Goal: Find specific page/section: Find specific page/section

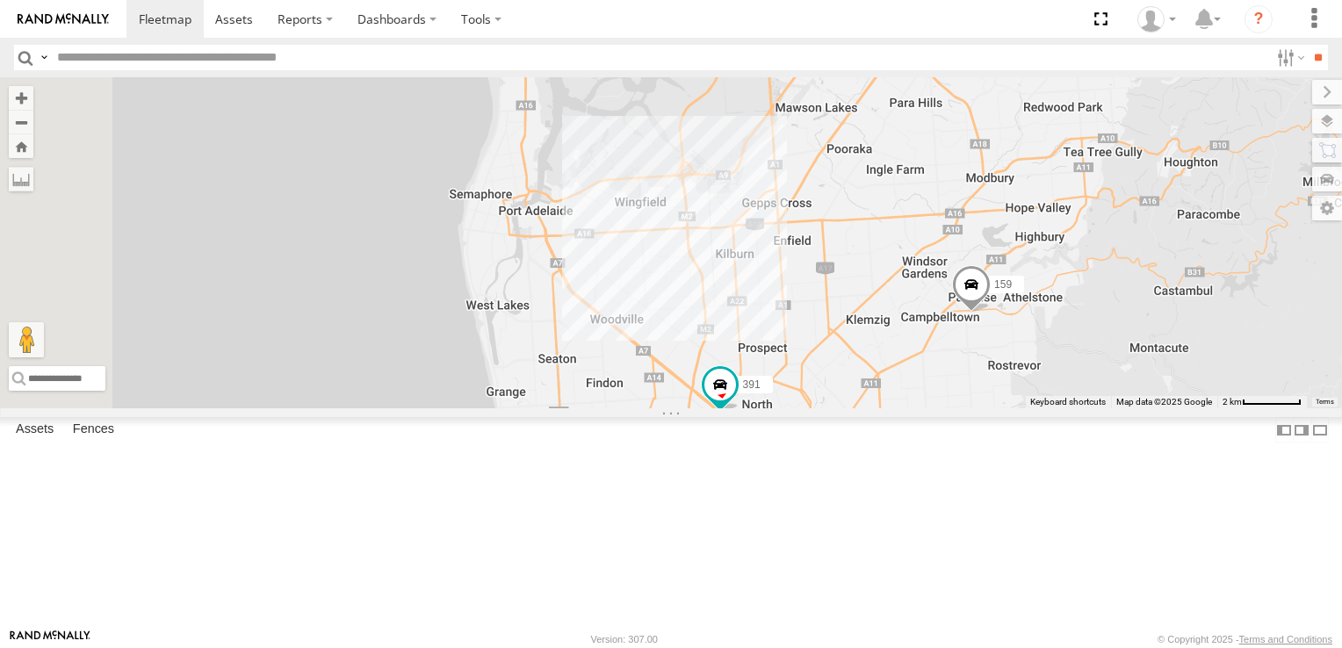
drag, startPoint x: 650, startPoint y: 439, endPoint x: 1177, endPoint y: 518, distance: 532.8
click at [1177, 408] on div "178 172 159 166 391" at bounding box center [671, 242] width 1342 height 331
click at [667, 191] on div "6" at bounding box center [649, 173] width 35 height 35
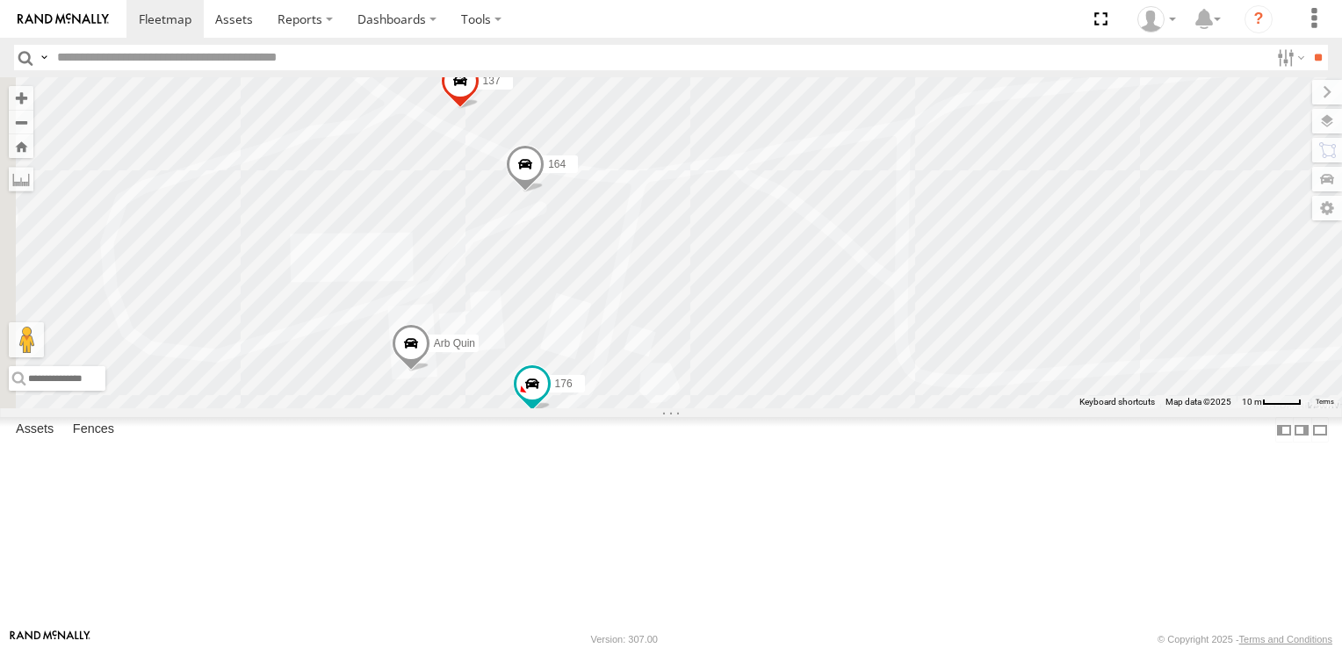
drag, startPoint x: 857, startPoint y: 463, endPoint x: 1097, endPoint y: 275, distance: 304.6
click at [1097, 275] on div "178 172 159 166 391 161 167 176 165 Arb Quin 137 164" at bounding box center [671, 242] width 1342 height 331
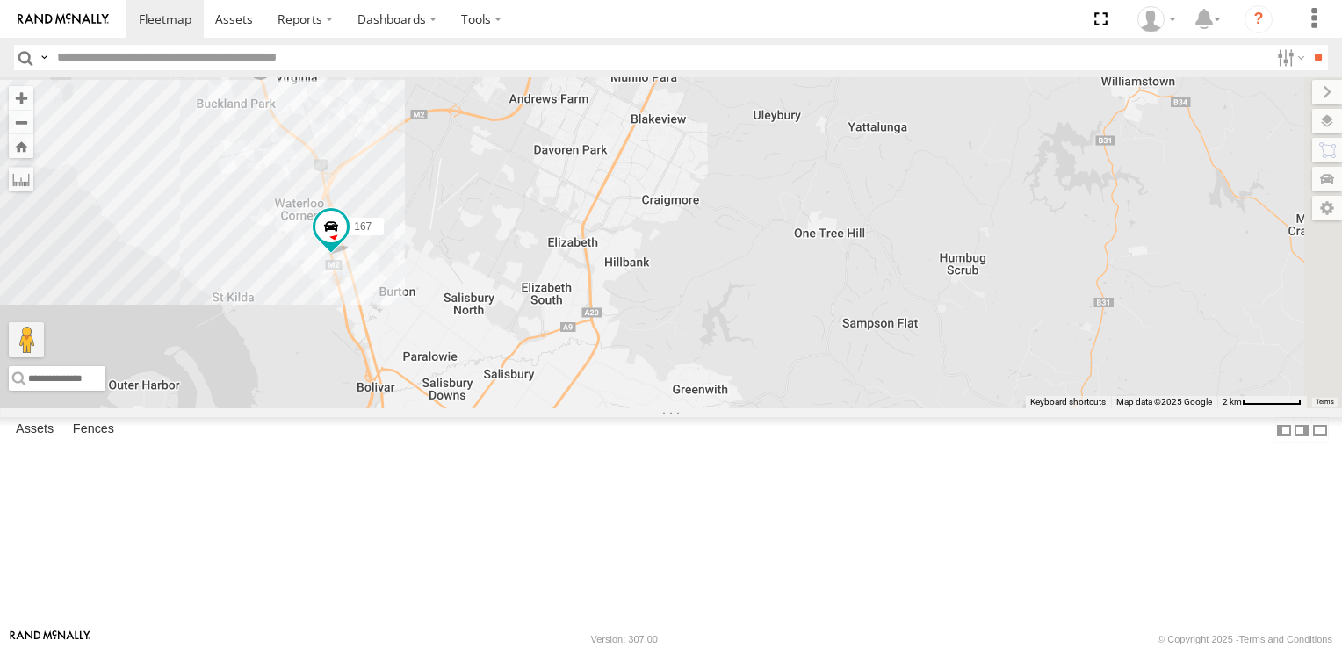
drag, startPoint x: 755, startPoint y: 411, endPoint x: 590, endPoint y: 532, distance: 204.8
click at [590, 408] on div "178 161 172 391 167 159 166 2 4 177 160 176" at bounding box center [671, 242] width 1342 height 331
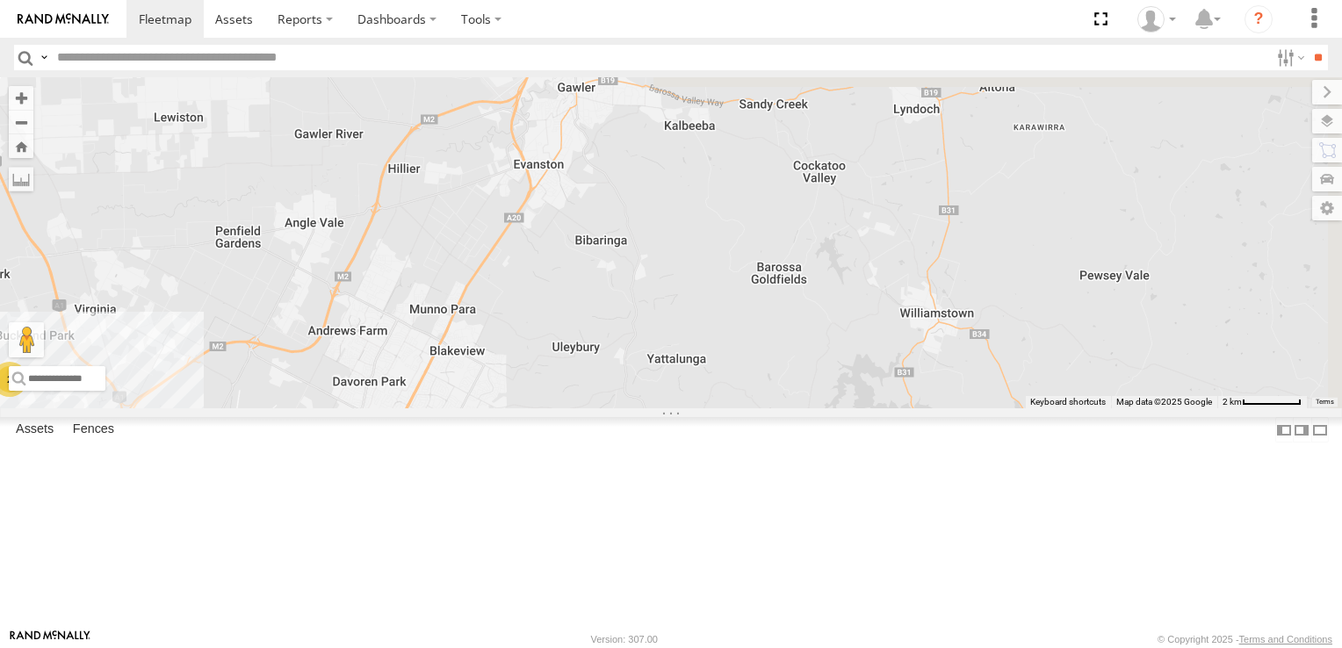
drag, startPoint x: 1000, startPoint y: 311, endPoint x: 801, endPoint y: 543, distance: 305.8
click at [801, 408] on div "178 161 172 391 167 159 166 2 4 177 160 176 2" at bounding box center [671, 242] width 1342 height 331
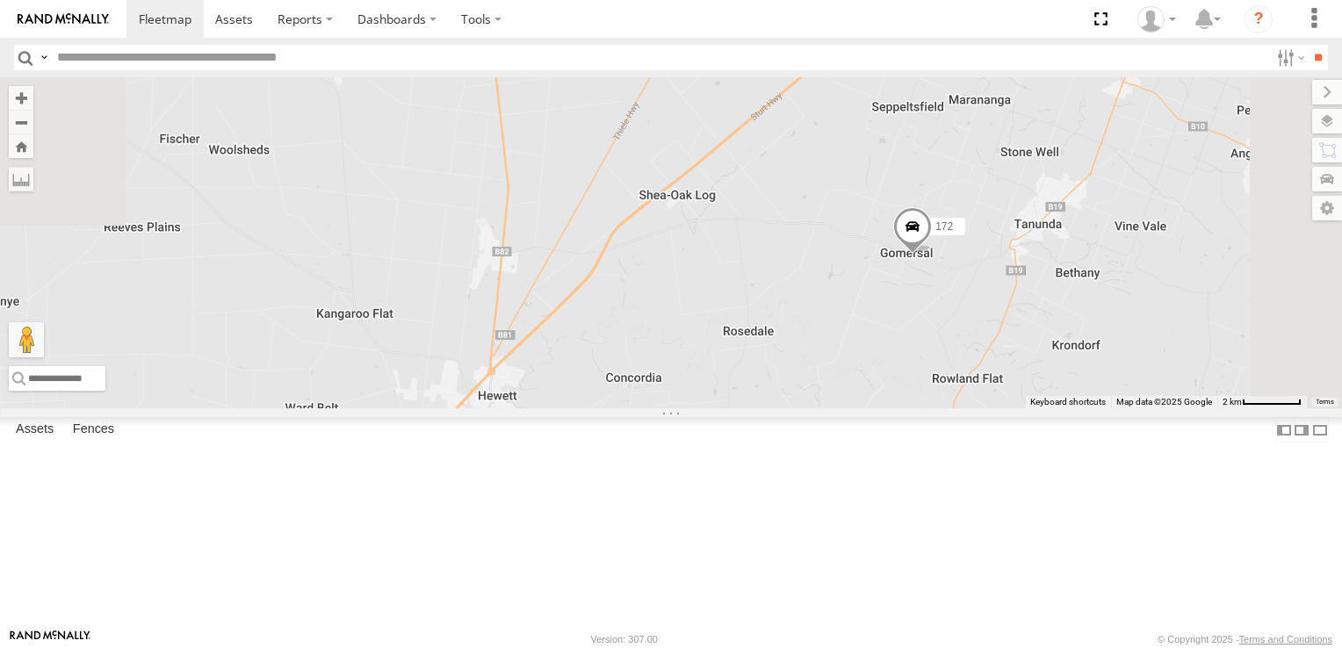
drag, startPoint x: 951, startPoint y: 465, endPoint x: 908, endPoint y: 645, distance: 186.0
click at [898, 647] on html at bounding box center [671, 324] width 1342 height 648
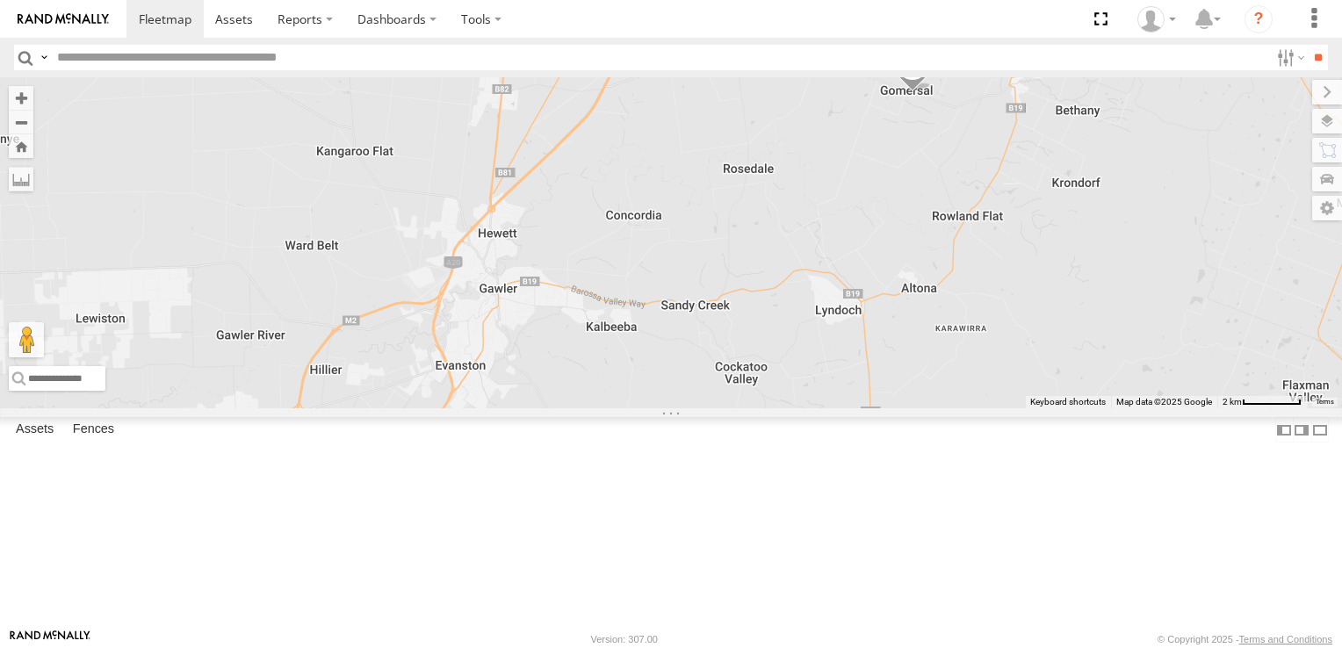
drag, startPoint x: 1077, startPoint y: 508, endPoint x: 1070, endPoint y: 350, distance: 159.1
click at [1070, 350] on div "178 161 172 391 167 159 166 2 4 177 160 176 2" at bounding box center [671, 242] width 1342 height 331
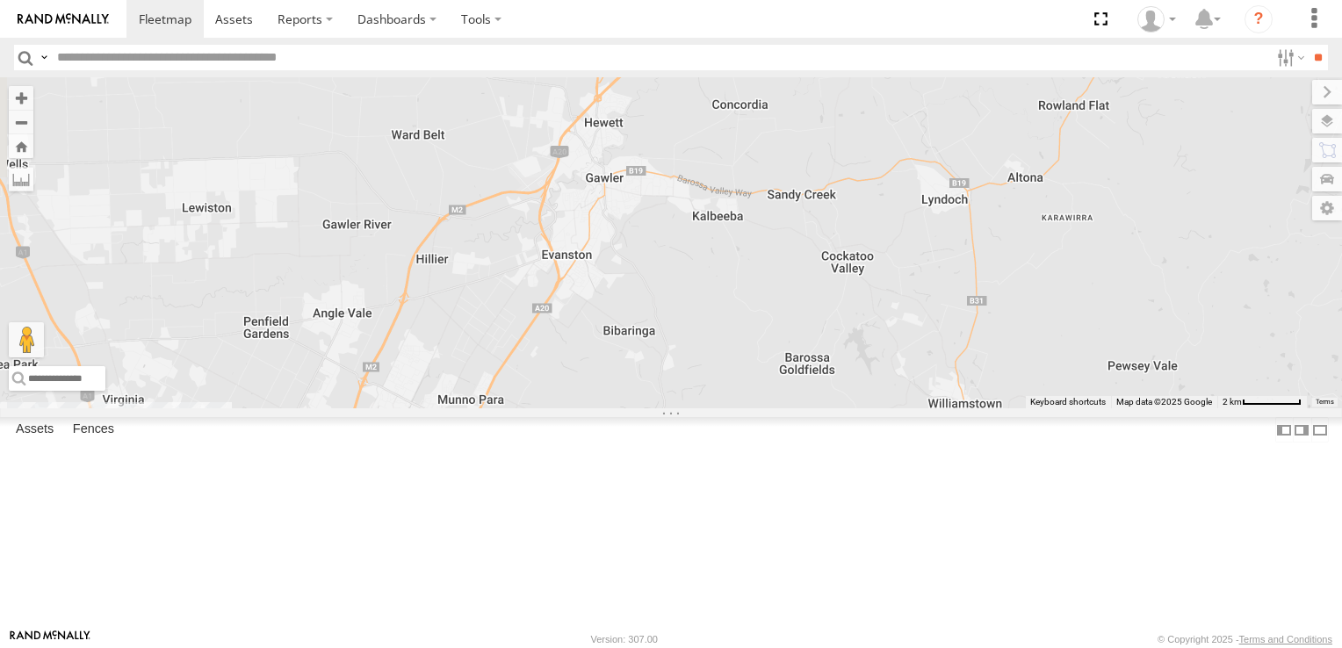
drag, startPoint x: 845, startPoint y: 544, endPoint x: 952, endPoint y: 430, distance: 156.6
click at [952, 408] on div "178 161 172 391 167 159 166 2 4 177 160 176 2" at bounding box center [671, 242] width 1342 height 331
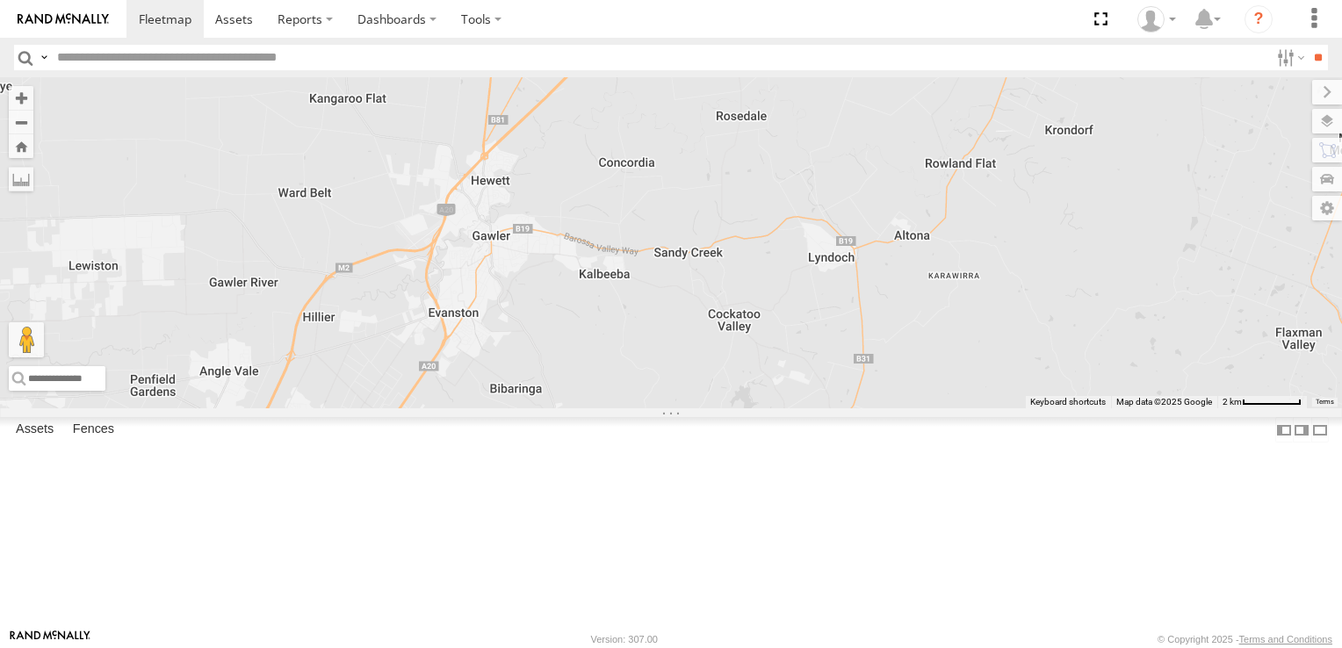
drag, startPoint x: 952, startPoint y: 430, endPoint x: 834, endPoint y: 488, distance: 131.2
click at [834, 408] on div "178 161 172 391 167 159 166 2 4 177 160 176 2" at bounding box center [671, 242] width 1342 height 331
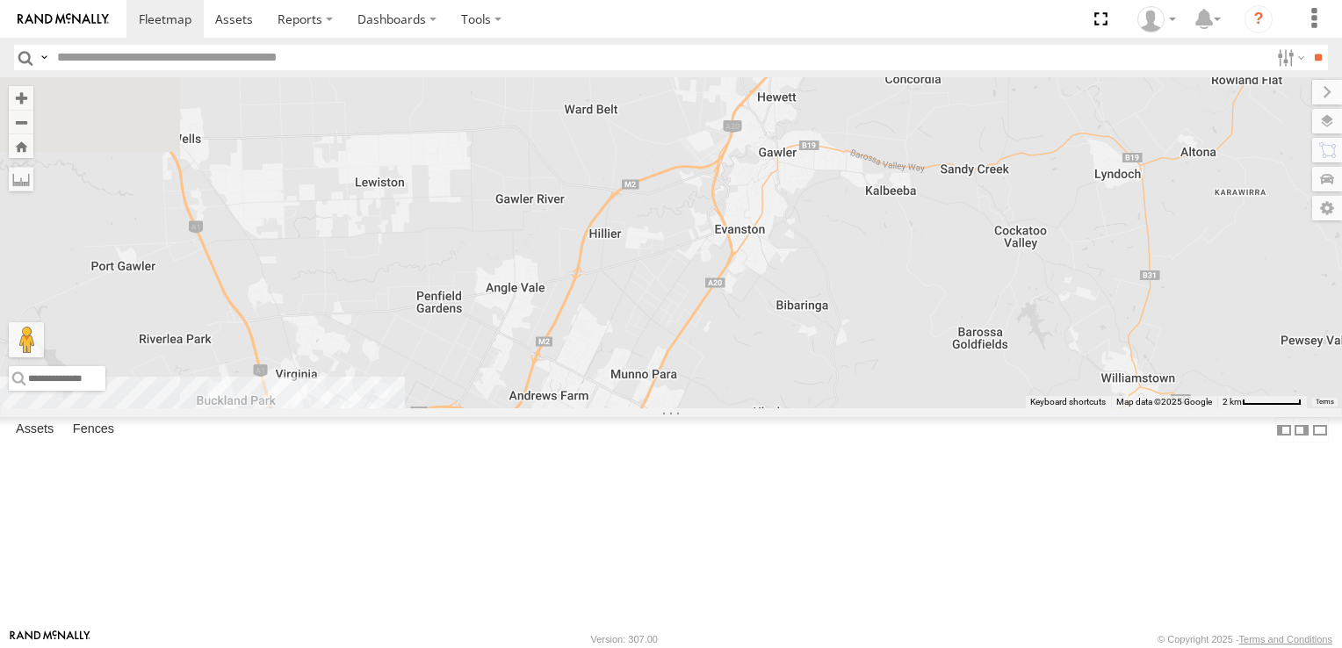
drag, startPoint x: 576, startPoint y: 501, endPoint x: 864, endPoint y: 417, distance: 299.9
click at [864, 408] on div "178 161 172 391 167 159 166 2 4 177 160 176 2" at bounding box center [671, 242] width 1342 height 331
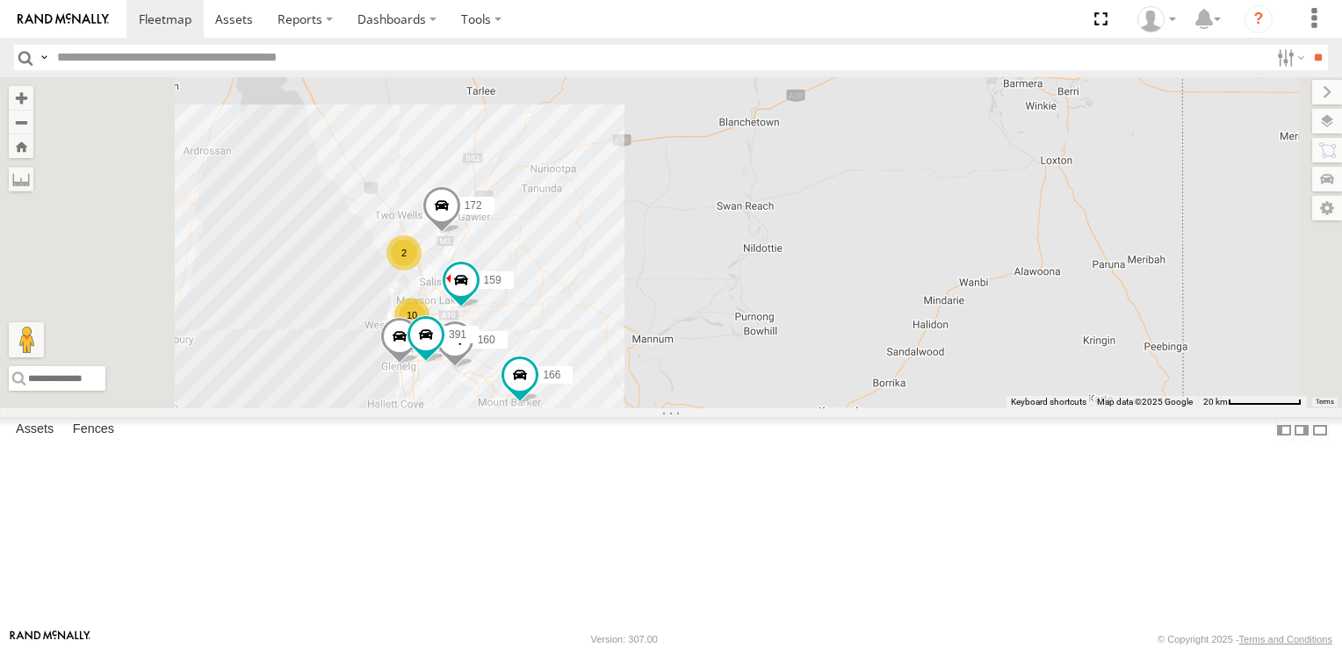
drag, startPoint x: 783, startPoint y: 465, endPoint x: 764, endPoint y: 351, distance: 115.8
click at [764, 351] on div "172 178 10 2 391 159 160 166" at bounding box center [671, 242] width 1342 height 331
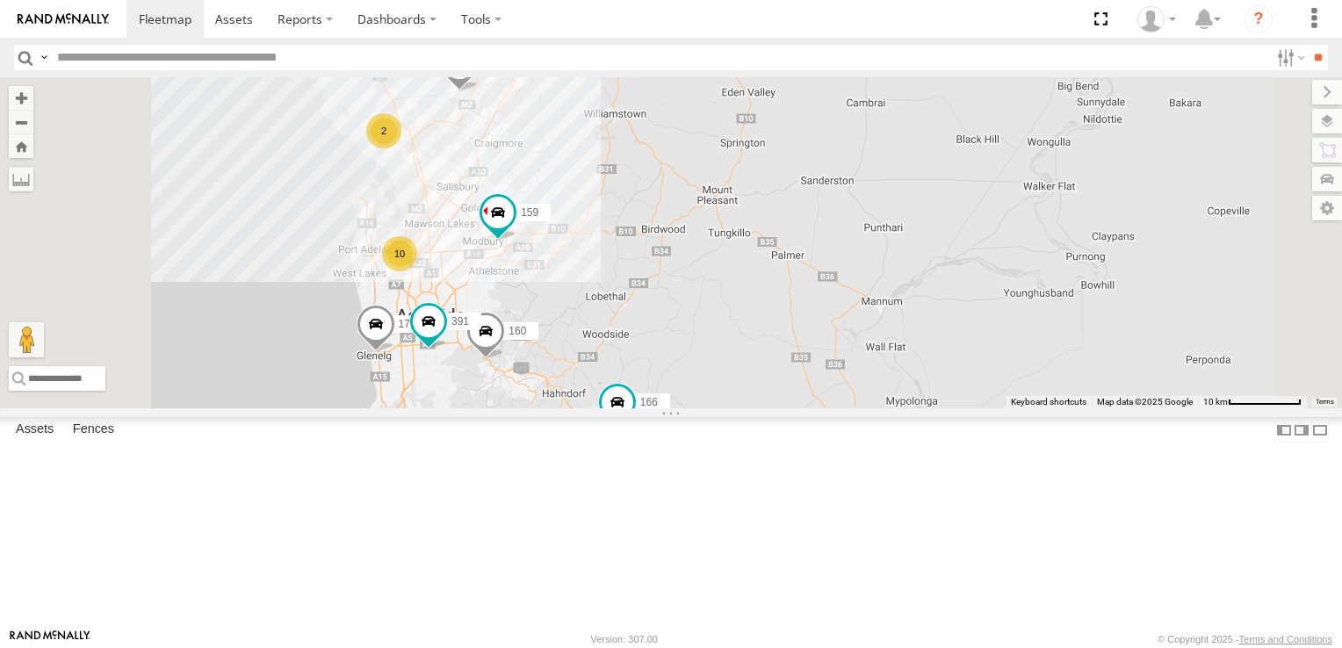
drag, startPoint x: 660, startPoint y: 515, endPoint x: 748, endPoint y: 411, distance: 135.8
click at [803, 373] on div "166 178 172 391 159 160 10 2" at bounding box center [671, 242] width 1342 height 331
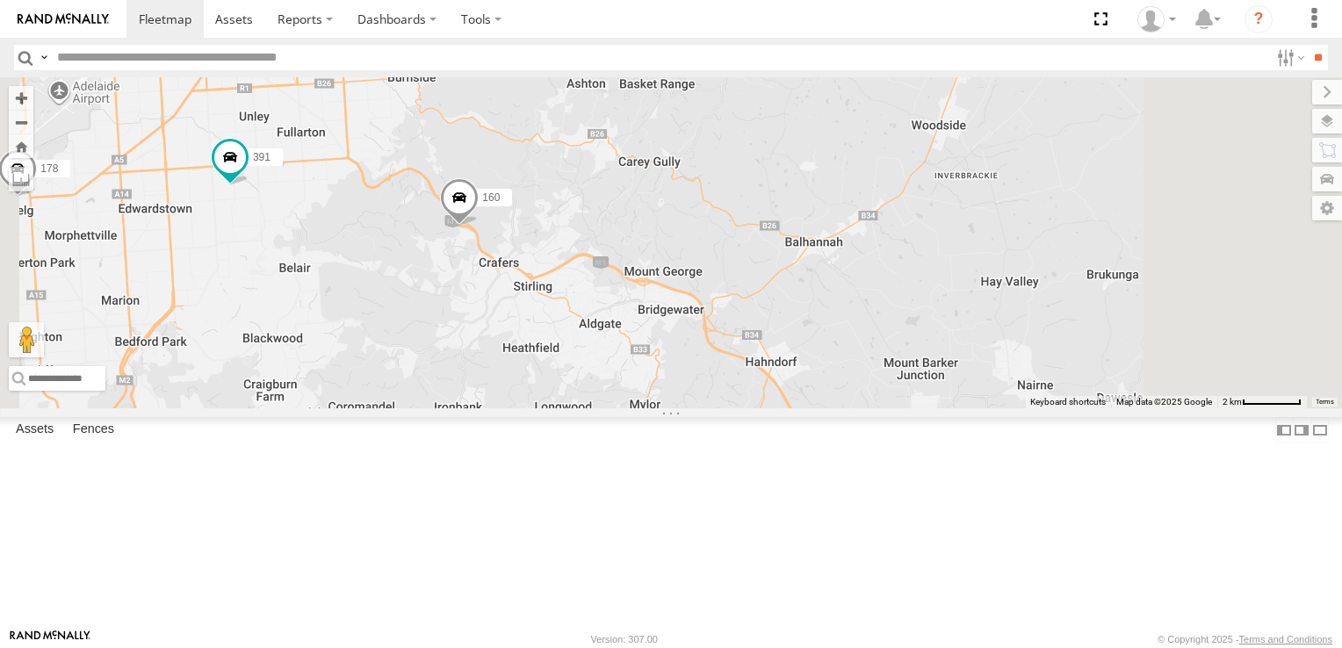
drag, startPoint x: 646, startPoint y: 451, endPoint x: 570, endPoint y: 353, distance: 124.5
click at [570, 353] on div "166 178 172 391 159 160 176" at bounding box center [671, 242] width 1342 height 331
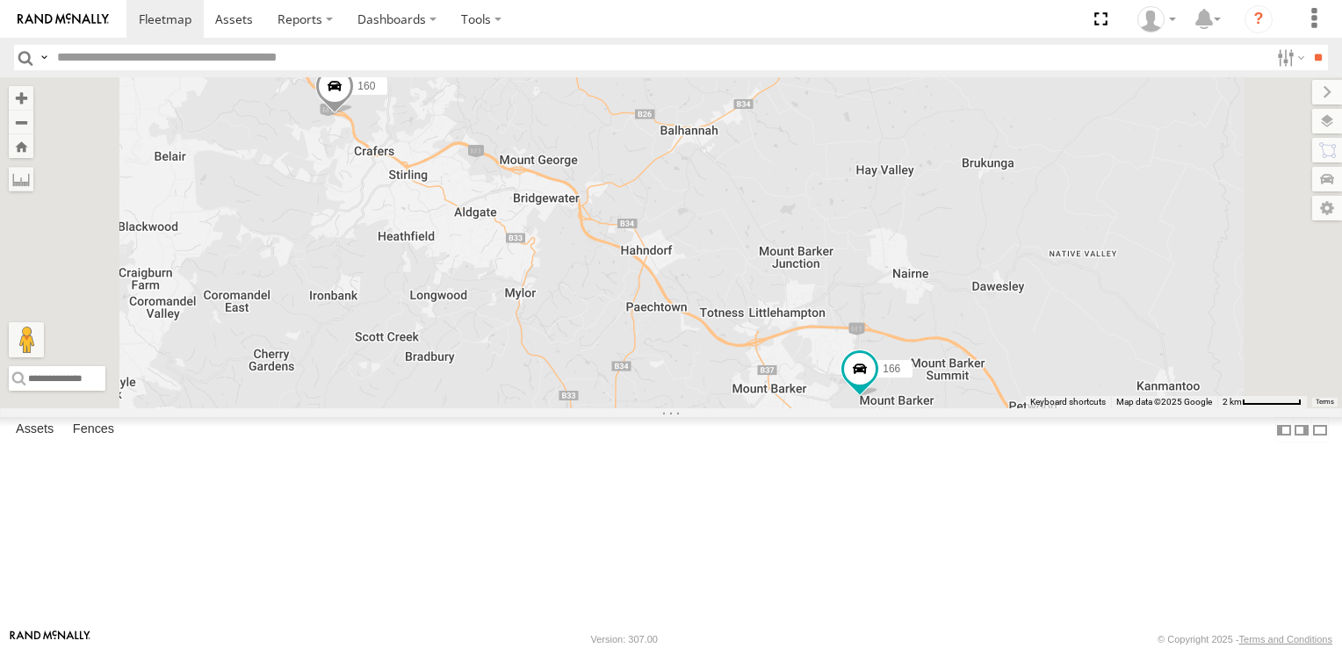
click at [951, 289] on div "166 178 172 391 159 160 176" at bounding box center [671, 242] width 1342 height 331
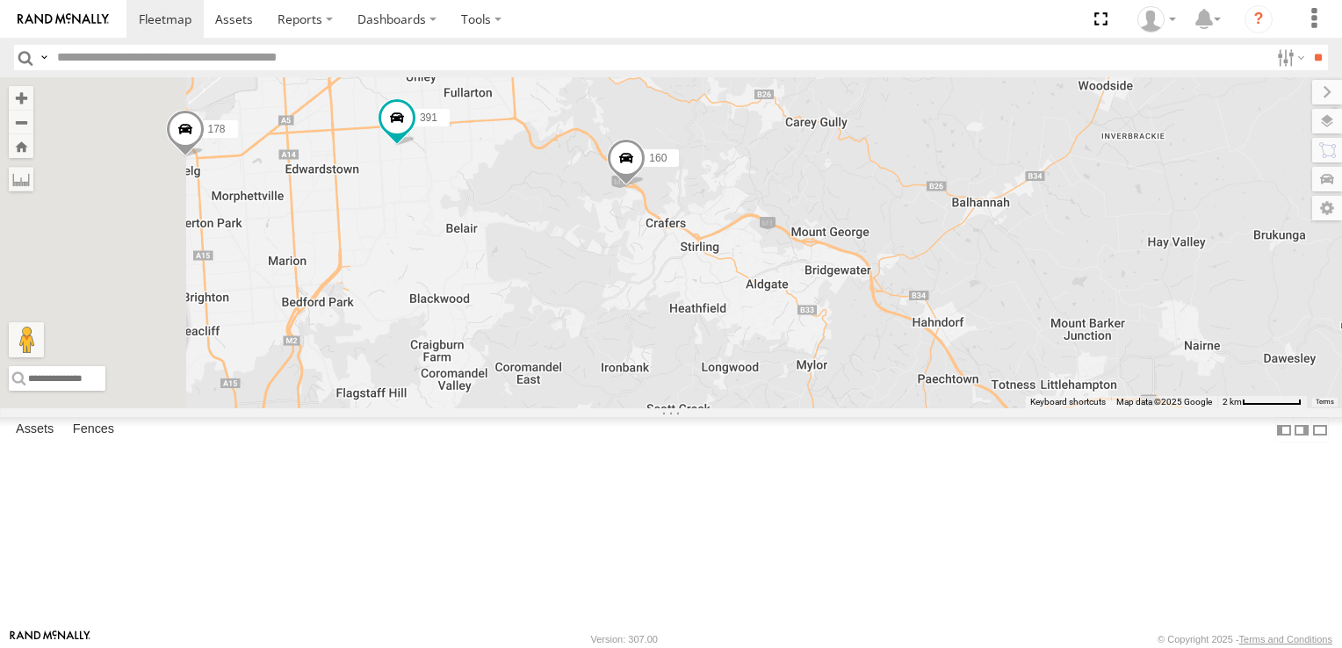
drag, startPoint x: 701, startPoint y: 332, endPoint x: 994, endPoint y: 407, distance: 302.9
click at [994, 407] on div "166 178 172 391 159 160" at bounding box center [671, 242] width 1342 height 331
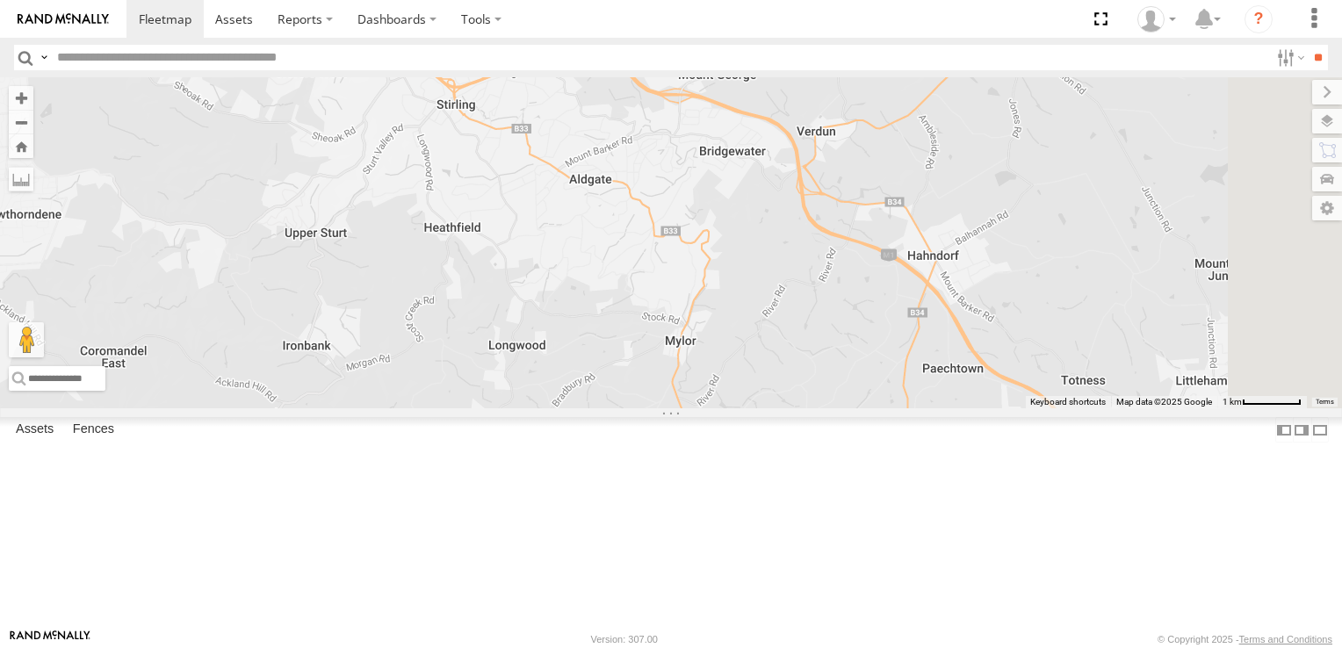
drag, startPoint x: 1117, startPoint y: 421, endPoint x: 864, endPoint y: 342, distance: 265.0
click at [864, 342] on div "166 178 172 391 159 160" at bounding box center [671, 242] width 1342 height 331
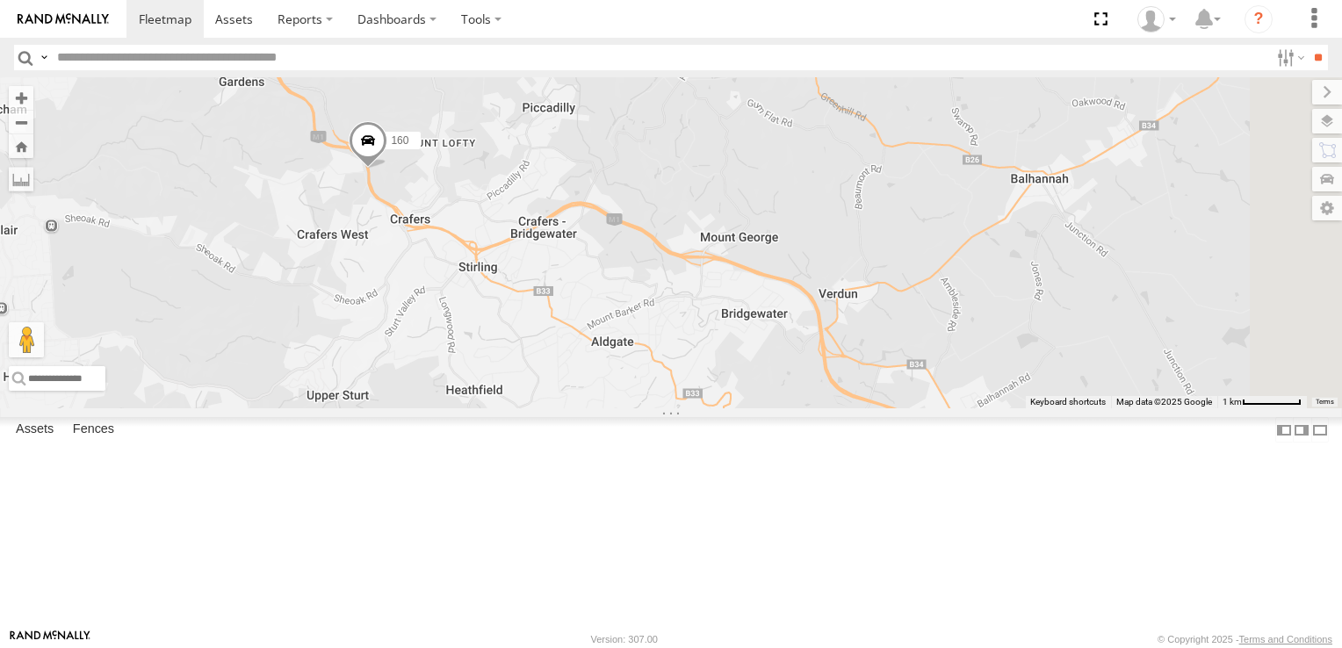
drag, startPoint x: 955, startPoint y: 316, endPoint x: 977, endPoint y: 494, distance: 178.9
click at [977, 408] on div "166 178 172 391 159 160" at bounding box center [671, 242] width 1342 height 331
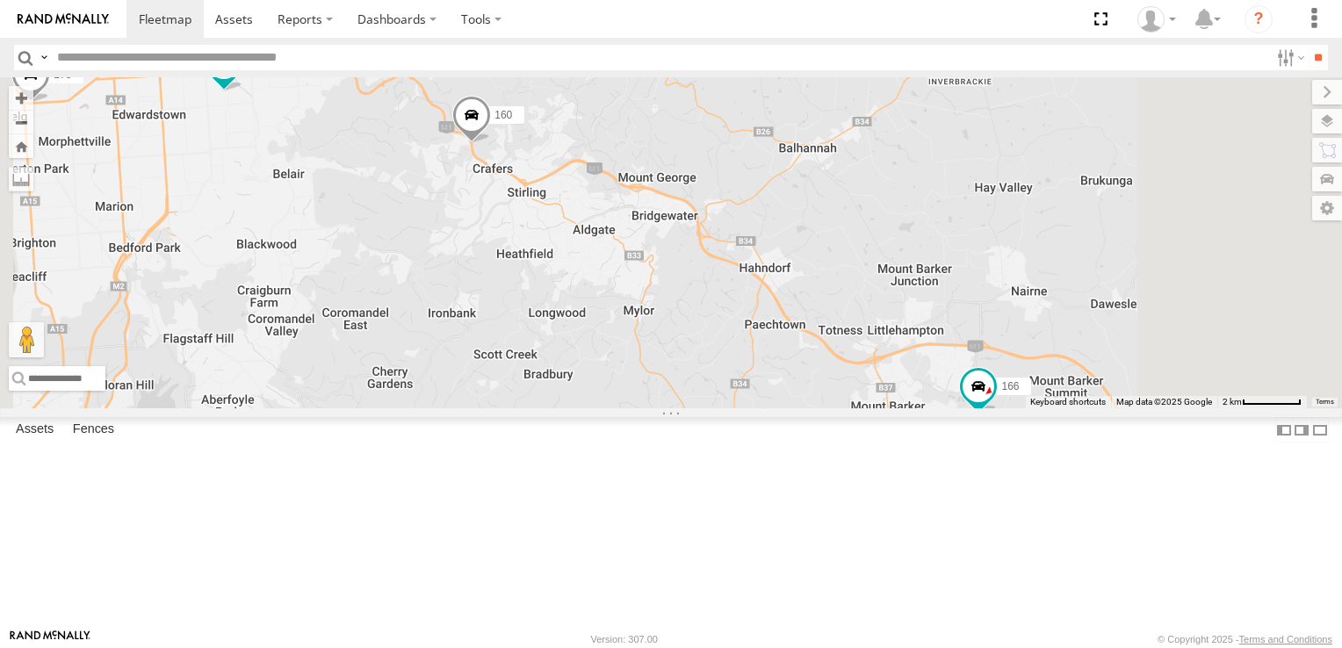
drag, startPoint x: 1096, startPoint y: 472, endPoint x: 1054, endPoint y: 357, distance: 122.5
click at [1054, 357] on div "166 178 172 391 159 160" at bounding box center [671, 242] width 1342 height 331
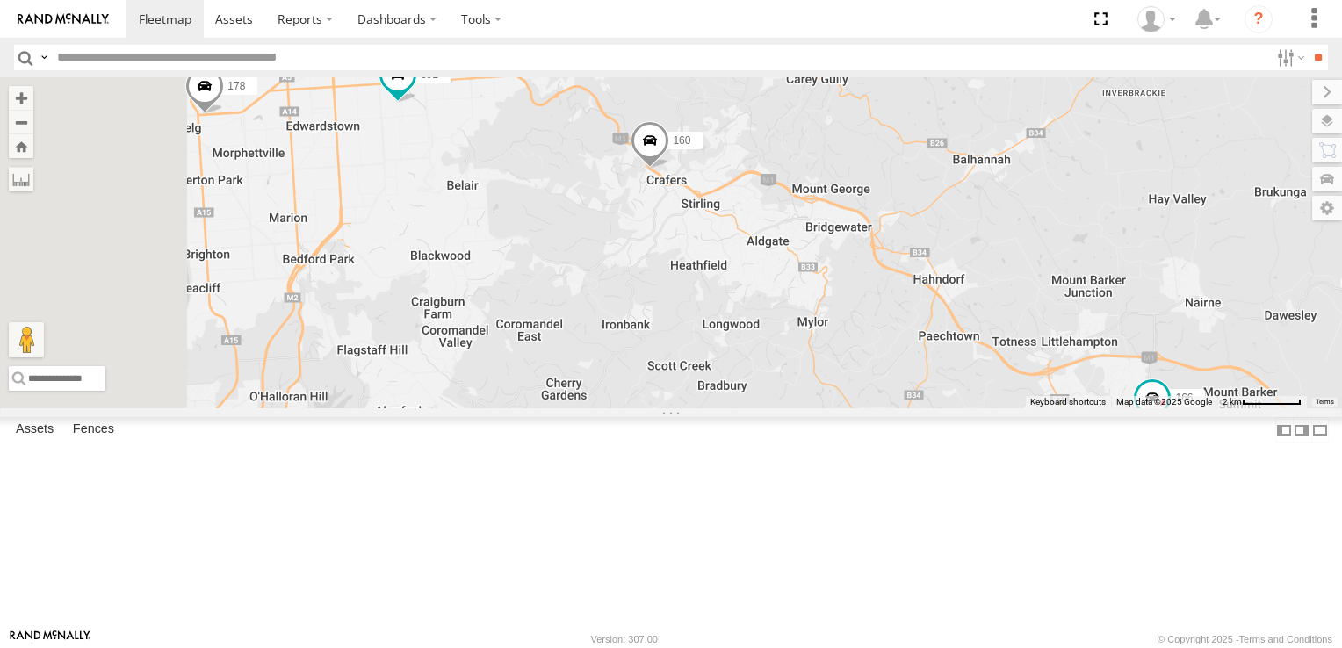
drag, startPoint x: 1012, startPoint y: 490, endPoint x: 1186, endPoint y: 500, distance: 174.1
click at [1186, 408] on div "166 178 172 391 159 160" at bounding box center [671, 242] width 1342 height 331
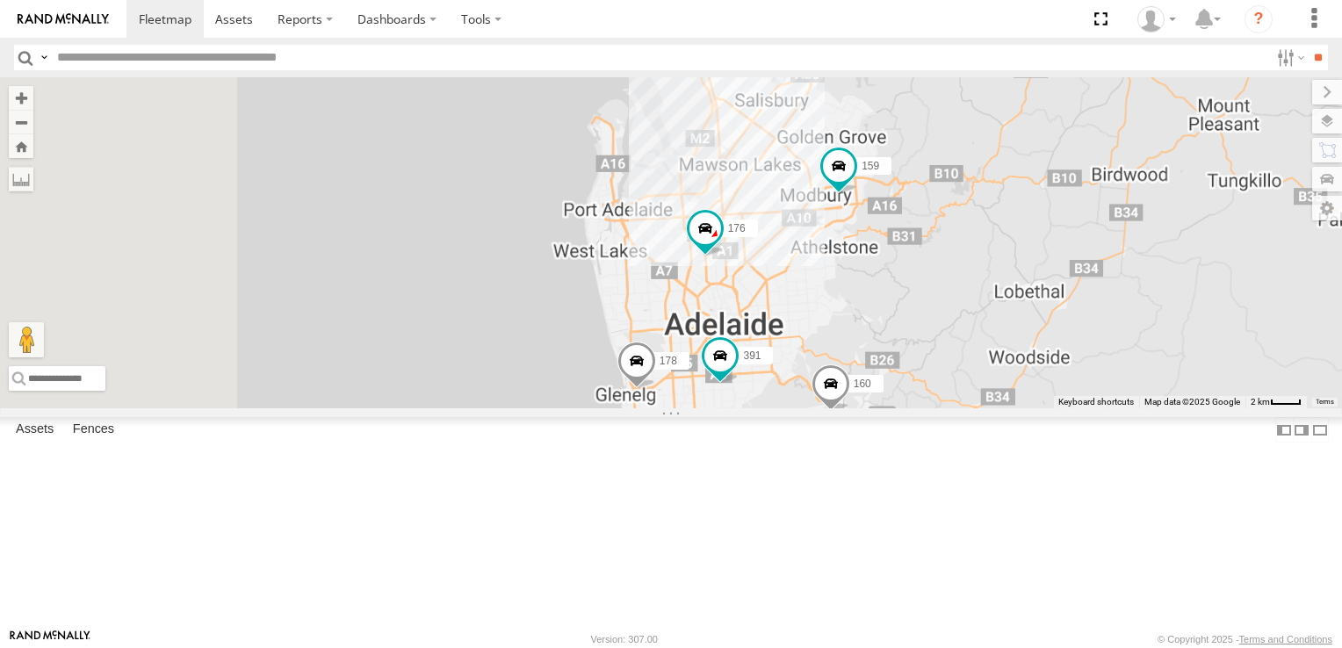
drag, startPoint x: 856, startPoint y: 245, endPoint x: 1148, endPoint y: 536, distance: 411.7
click at [1148, 408] on div "166 178 172 391 159 160 176" at bounding box center [671, 242] width 1342 height 331
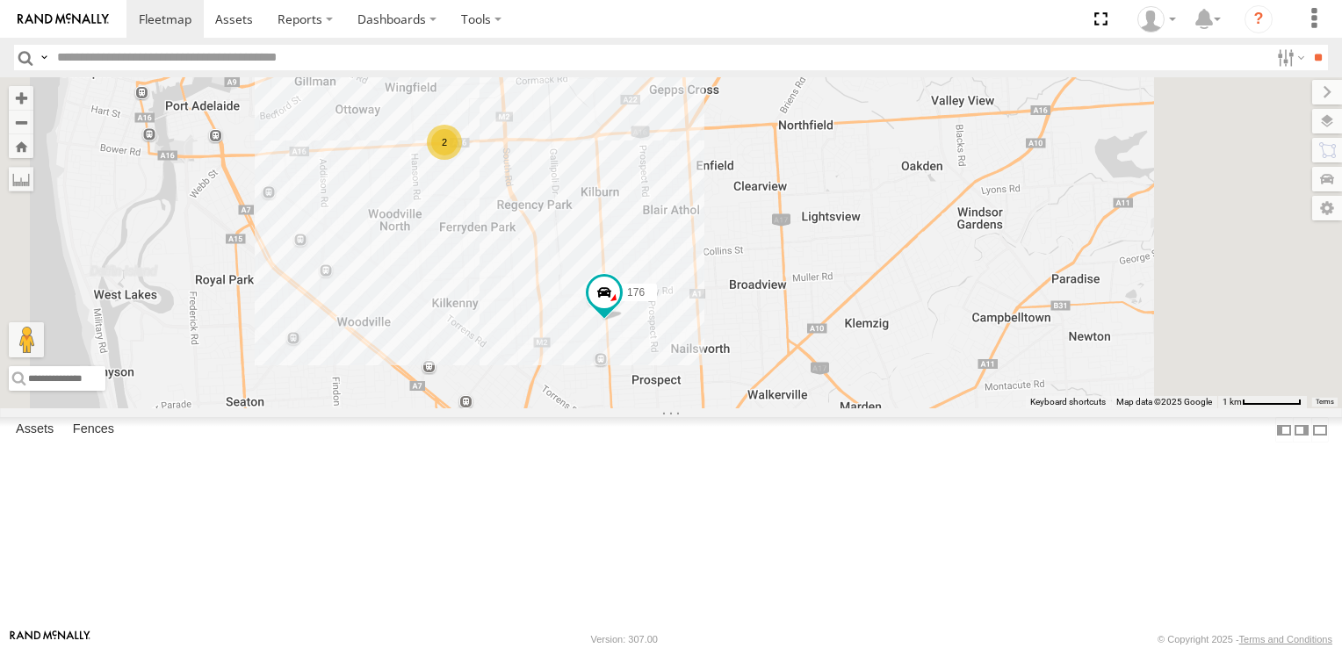
click at [462, 160] on div "2" at bounding box center [444, 142] width 35 height 35
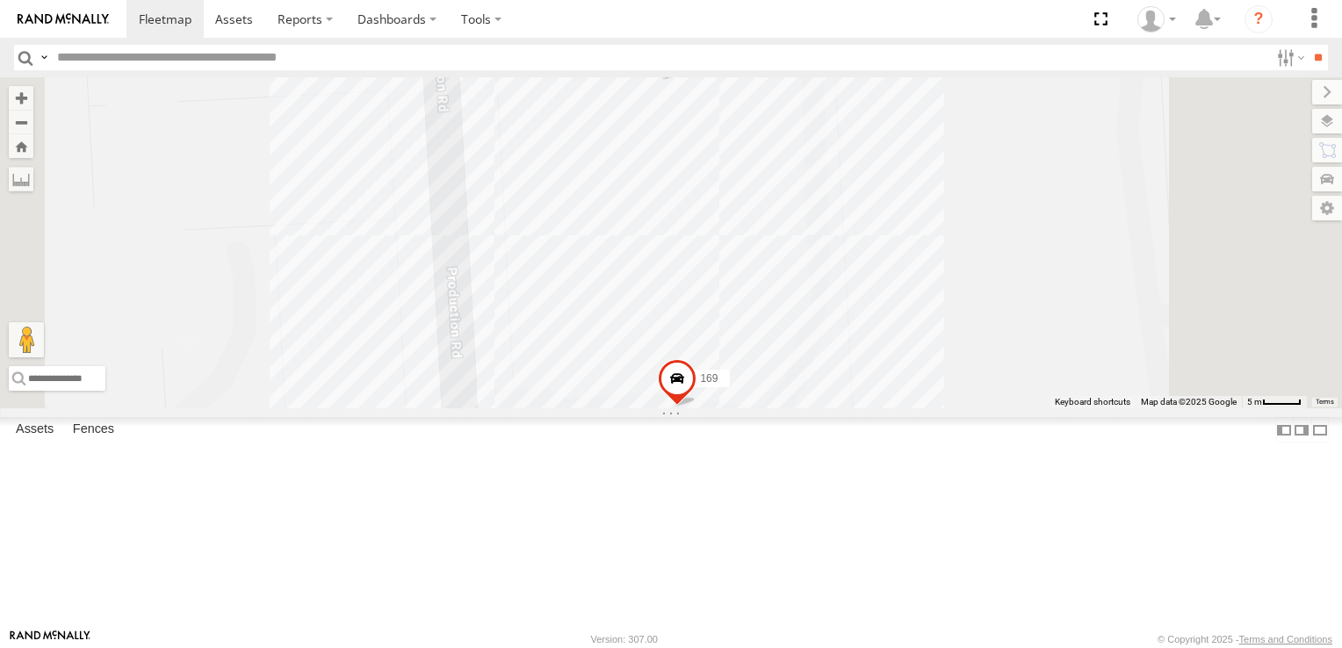
click at [1167, 334] on div "166 178 172 391 159 160 176 169 168" at bounding box center [671, 242] width 1342 height 331
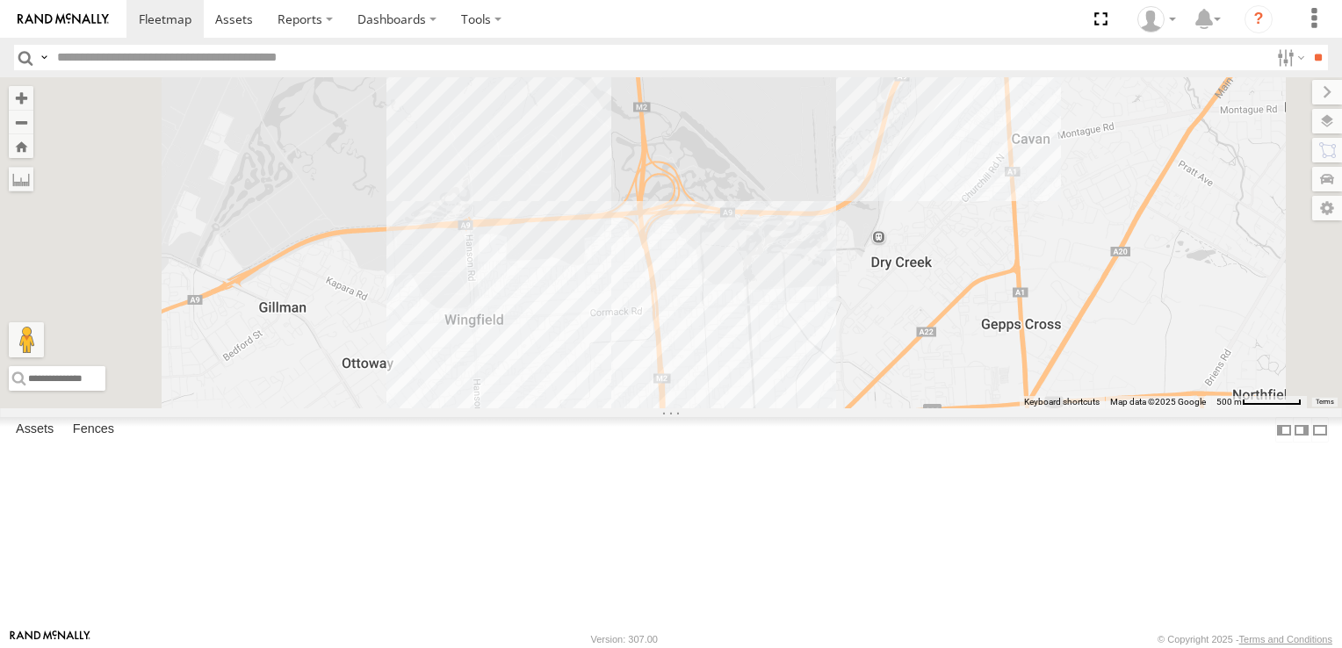
drag, startPoint x: 818, startPoint y: 178, endPoint x: 803, endPoint y: 523, distance: 344.6
click at [803, 408] on div "176 2" at bounding box center [671, 242] width 1342 height 331
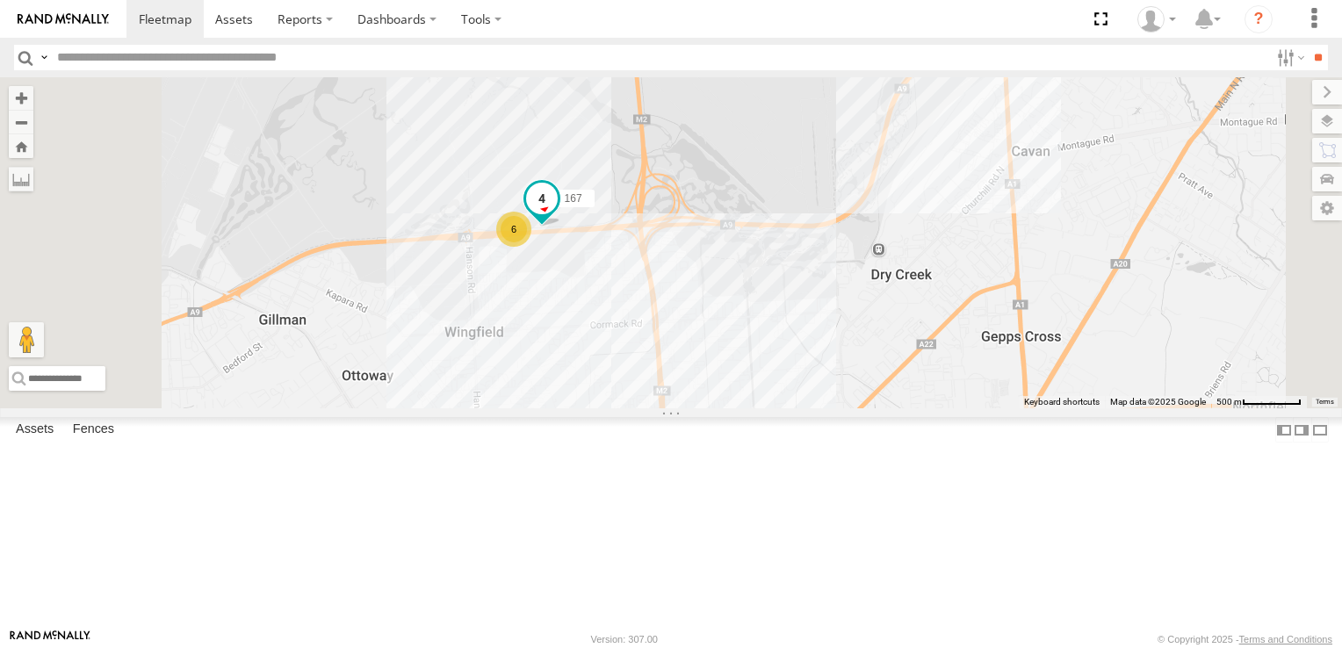
click at [561, 227] on span at bounding box center [542, 202] width 39 height 47
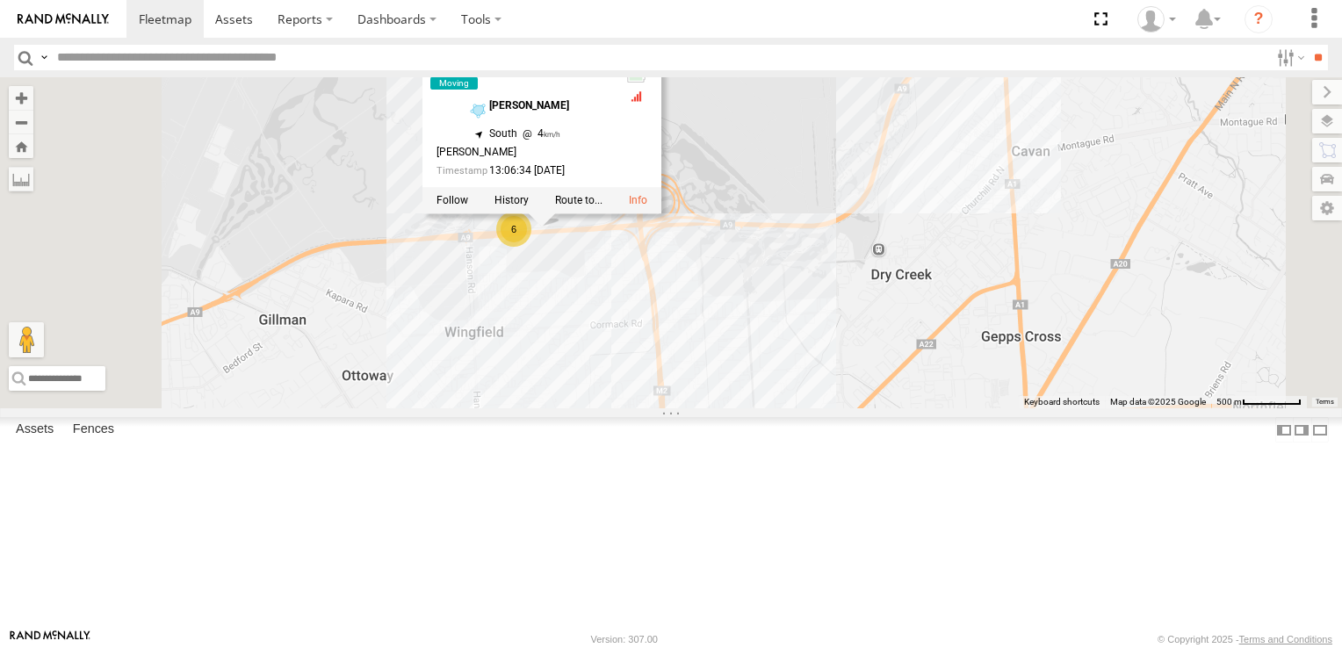
click at [815, 408] on div "176 2 6 167 167 Bulk [PERSON_NAME] -34.83293 , 138.55275 South 4 [PERSON_NAME] …" at bounding box center [671, 242] width 1342 height 331
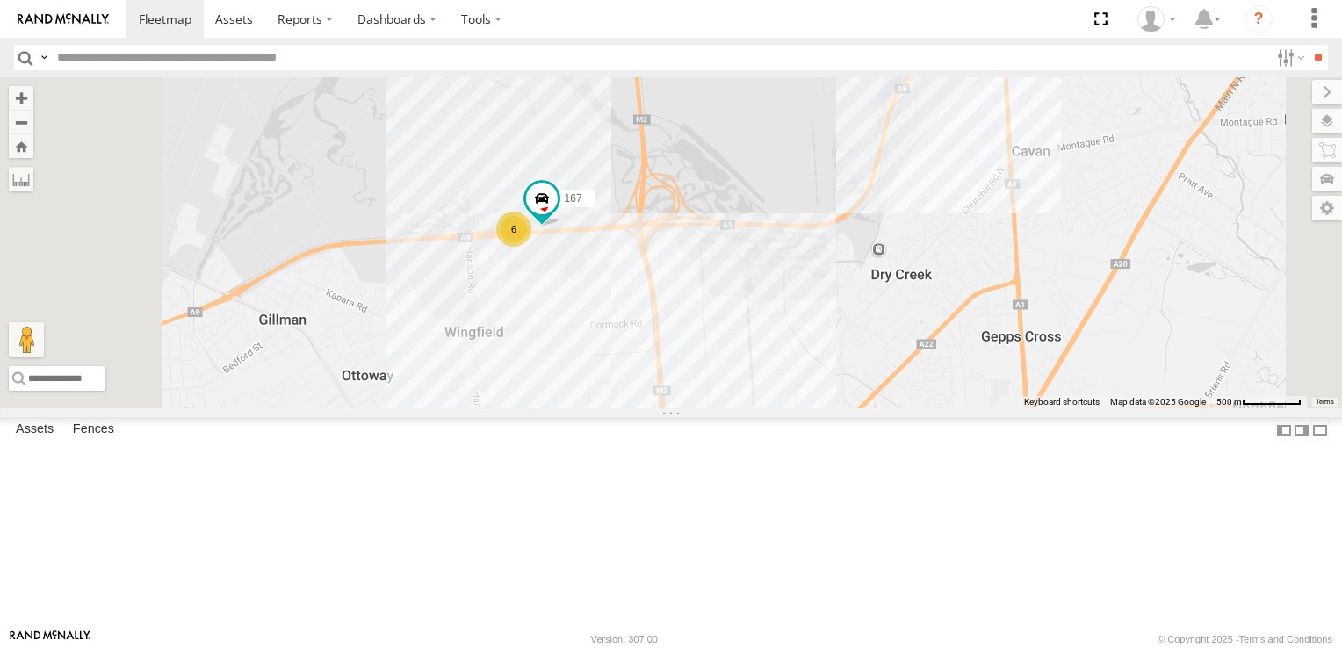
click at [531, 247] on div "6" at bounding box center [513, 229] width 35 height 35
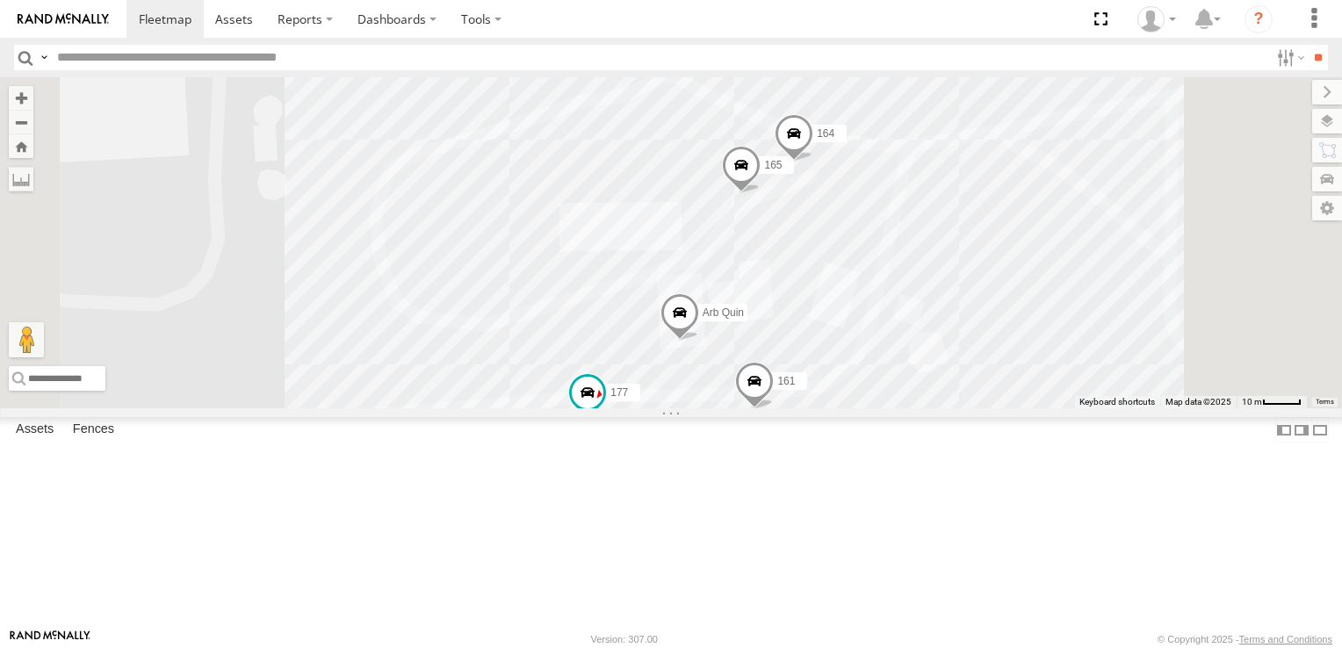
click at [571, 408] on div "176 167 161 137 177 164 165 Arb Quin" at bounding box center [671, 242] width 1342 height 331
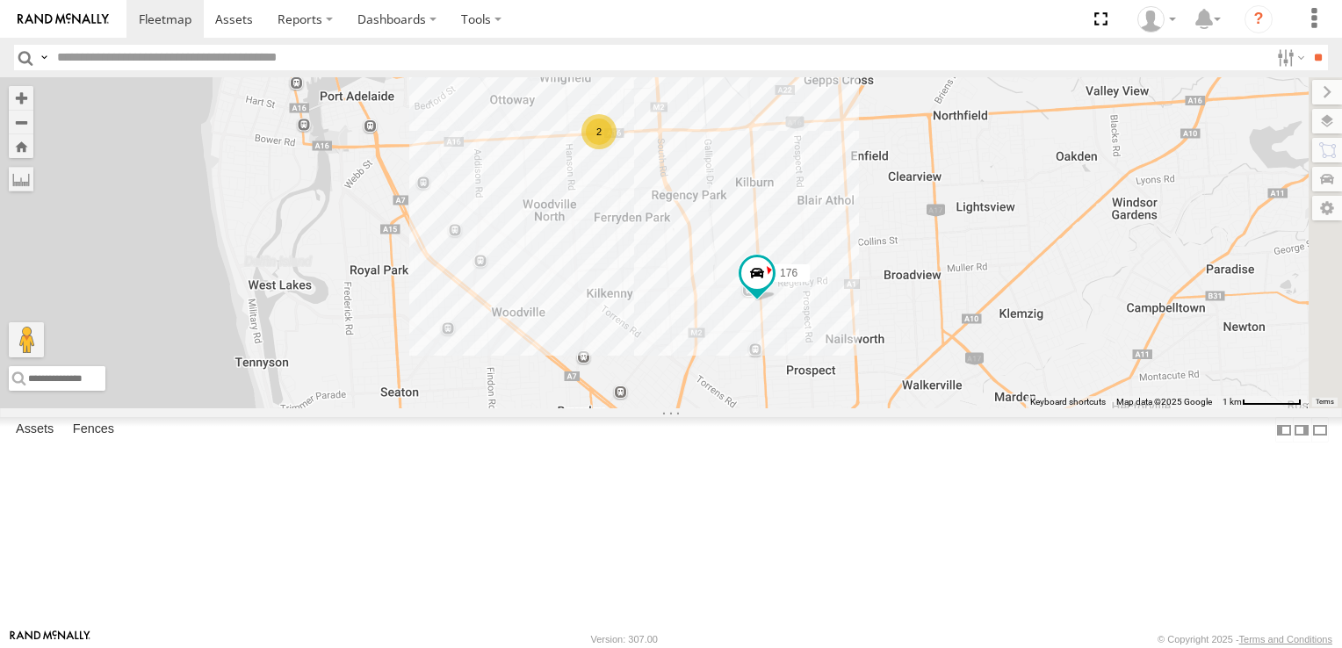
drag, startPoint x: 910, startPoint y: 430, endPoint x: 808, endPoint y: 171, distance: 278.4
click at [616, 149] on div "2" at bounding box center [598, 131] width 35 height 35
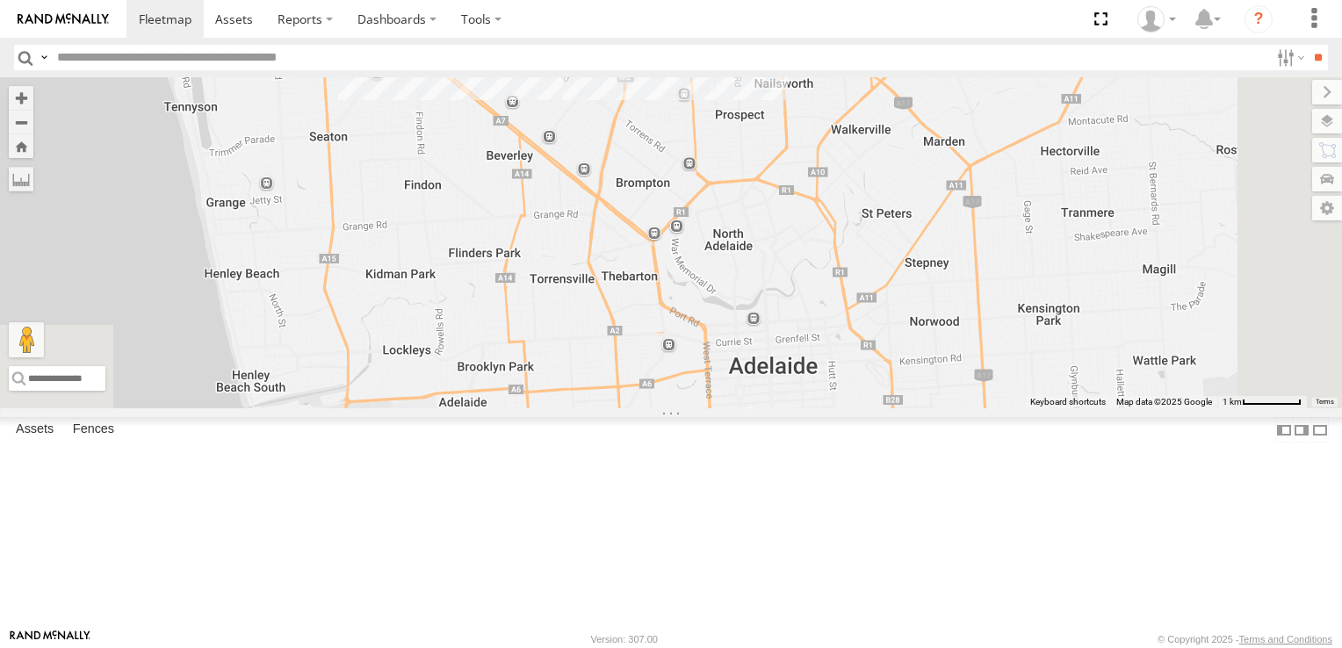
drag, startPoint x: 926, startPoint y: 373, endPoint x: 883, endPoint y: 149, distance: 227.9
click at [883, 150] on div "176 2 7" at bounding box center [671, 242] width 1342 height 331
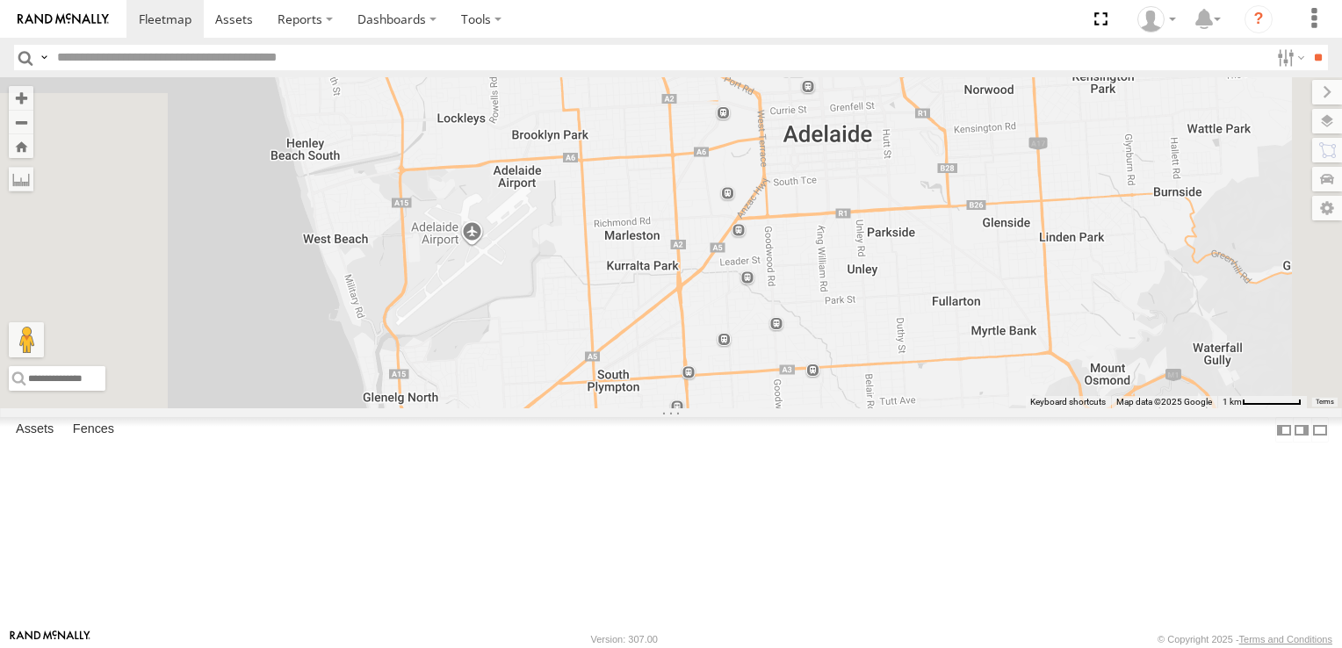
drag, startPoint x: 926, startPoint y: 389, endPoint x: 973, endPoint y: 198, distance: 196.4
click at [973, 198] on div "176 2 7" at bounding box center [671, 242] width 1342 height 331
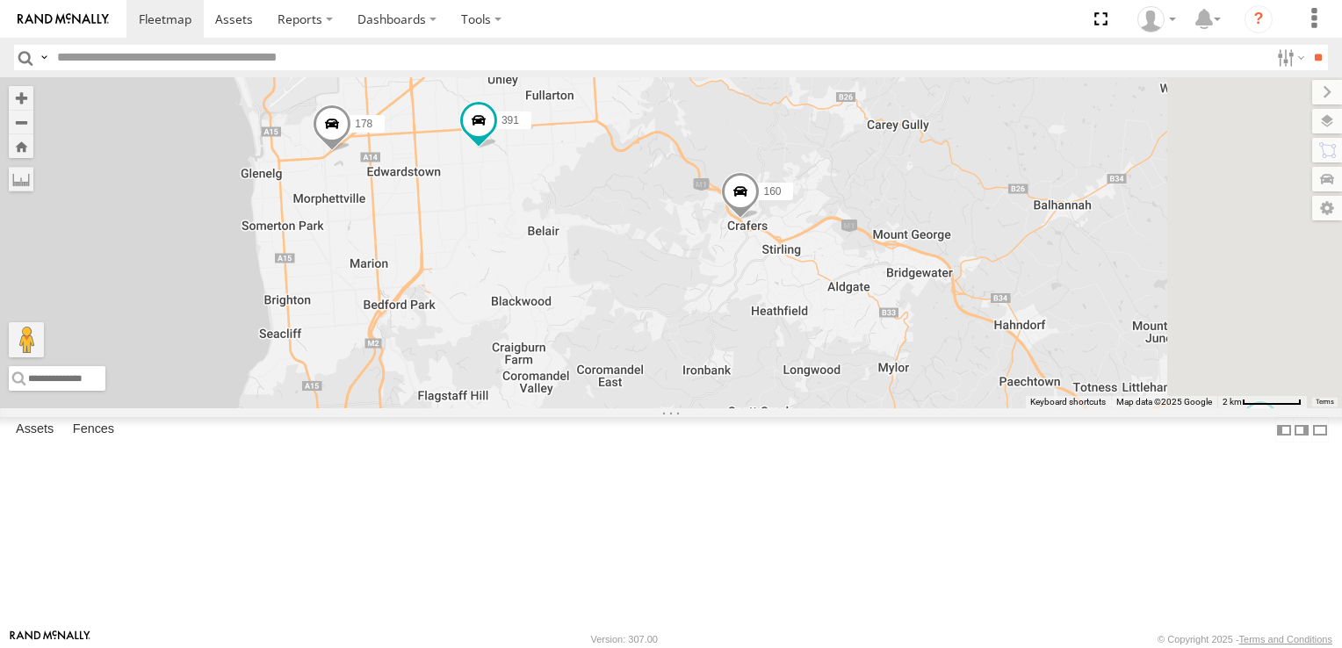
drag, startPoint x: 1236, startPoint y: 551, endPoint x: 959, endPoint y: 398, distance: 316.8
click at [959, 398] on div "176 178 391 160 159 166" at bounding box center [671, 242] width 1342 height 331
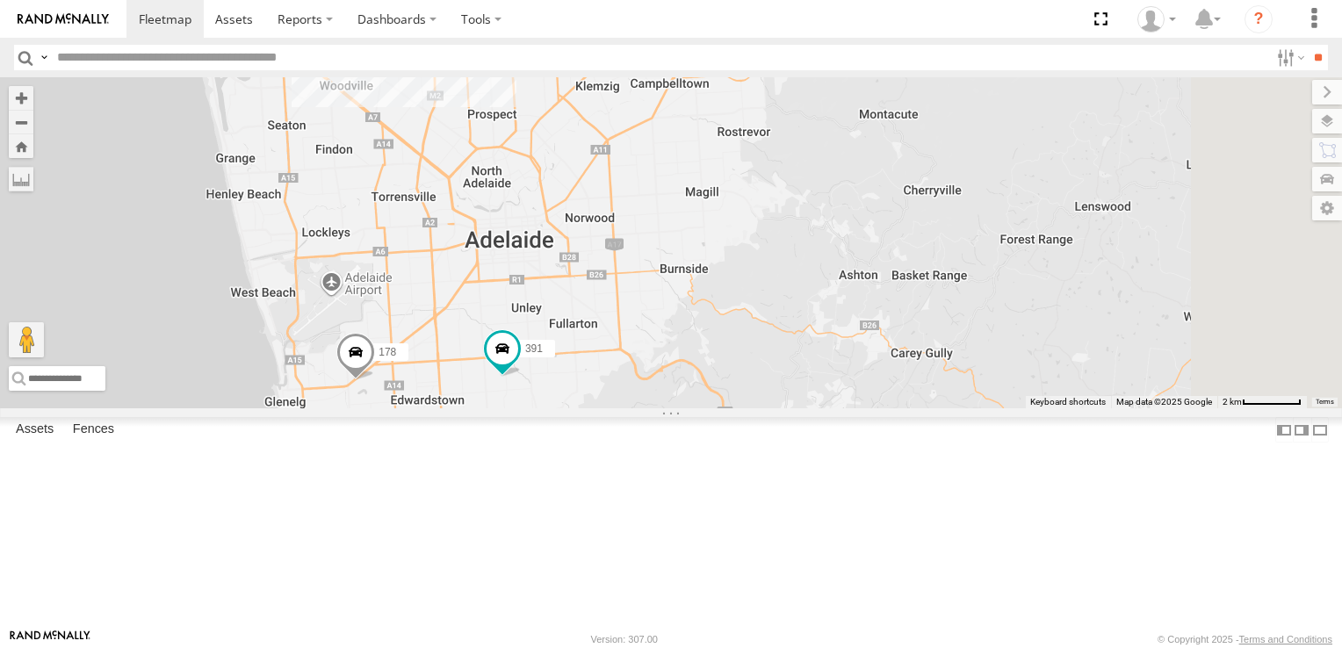
drag, startPoint x: 862, startPoint y: 229, endPoint x: 880, endPoint y: 465, distance: 236.9
click at [887, 408] on div "178 391 160" at bounding box center [671, 242] width 1342 height 331
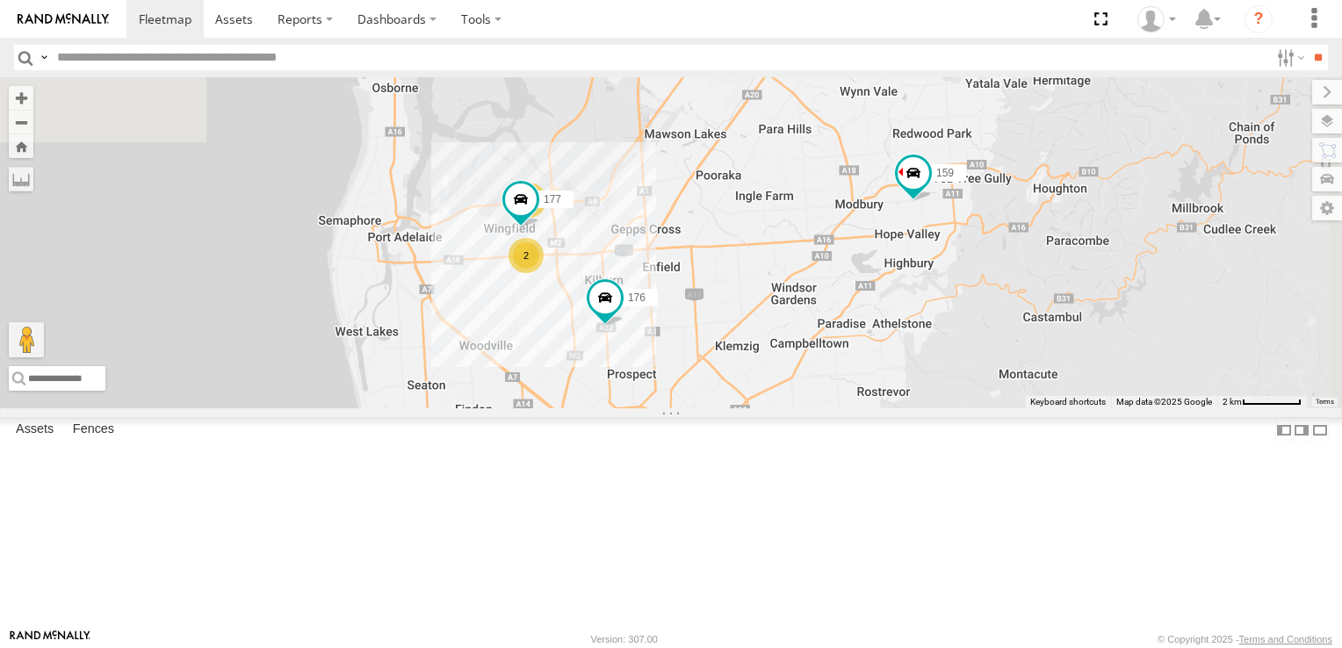
drag, startPoint x: 767, startPoint y: 262, endPoint x: 909, endPoint y: 523, distance: 297.1
click at [909, 408] on div "178 391 160 2 5 177 159 176" at bounding box center [671, 242] width 1342 height 331
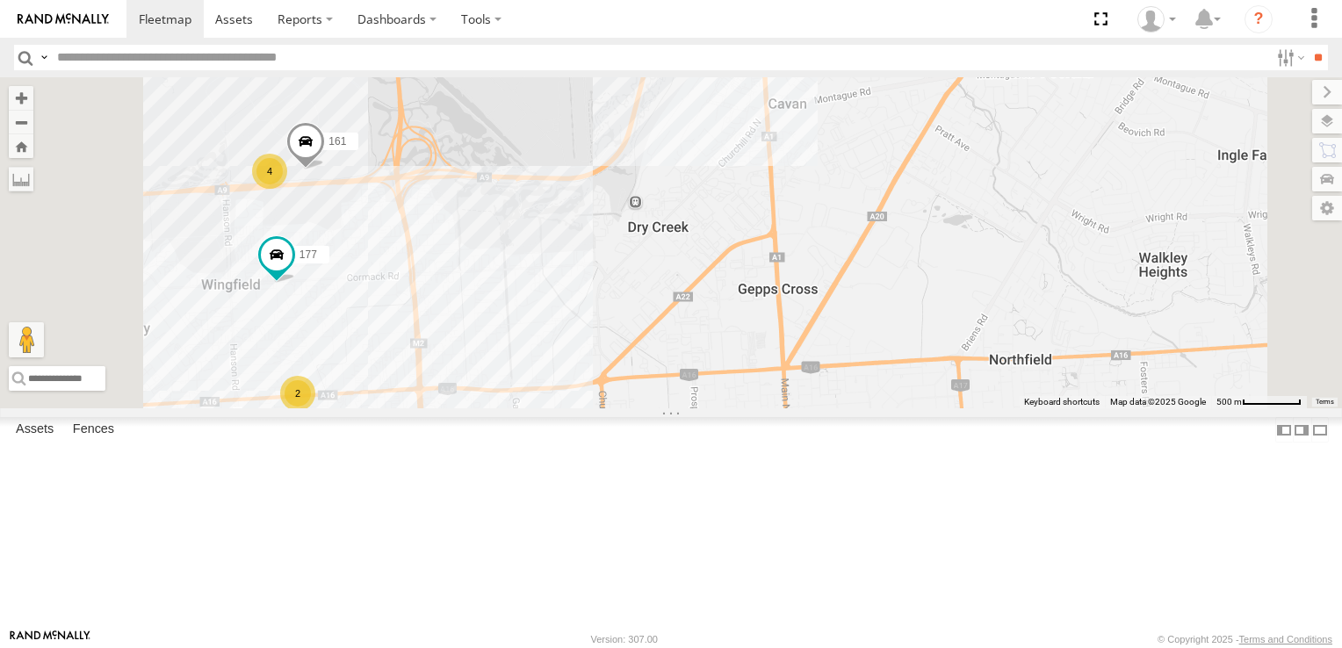
click at [325, 169] on span at bounding box center [305, 145] width 39 height 47
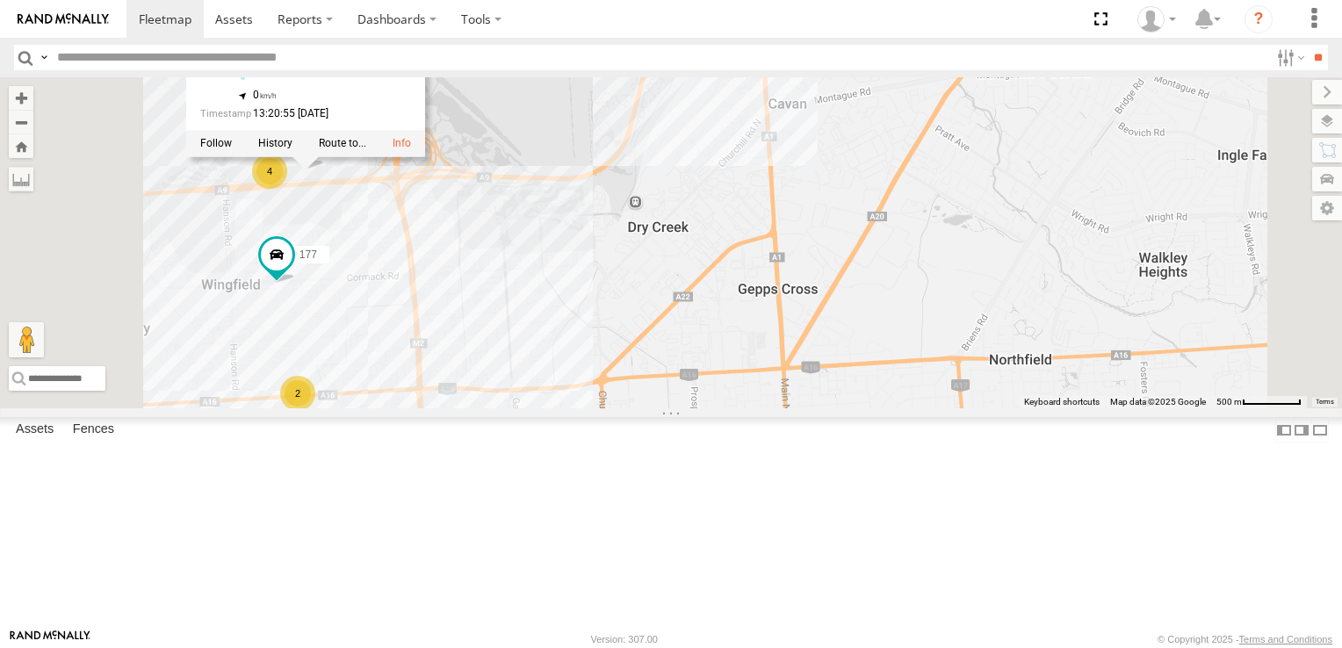
click at [287, 189] on div "4" at bounding box center [269, 171] width 35 height 35
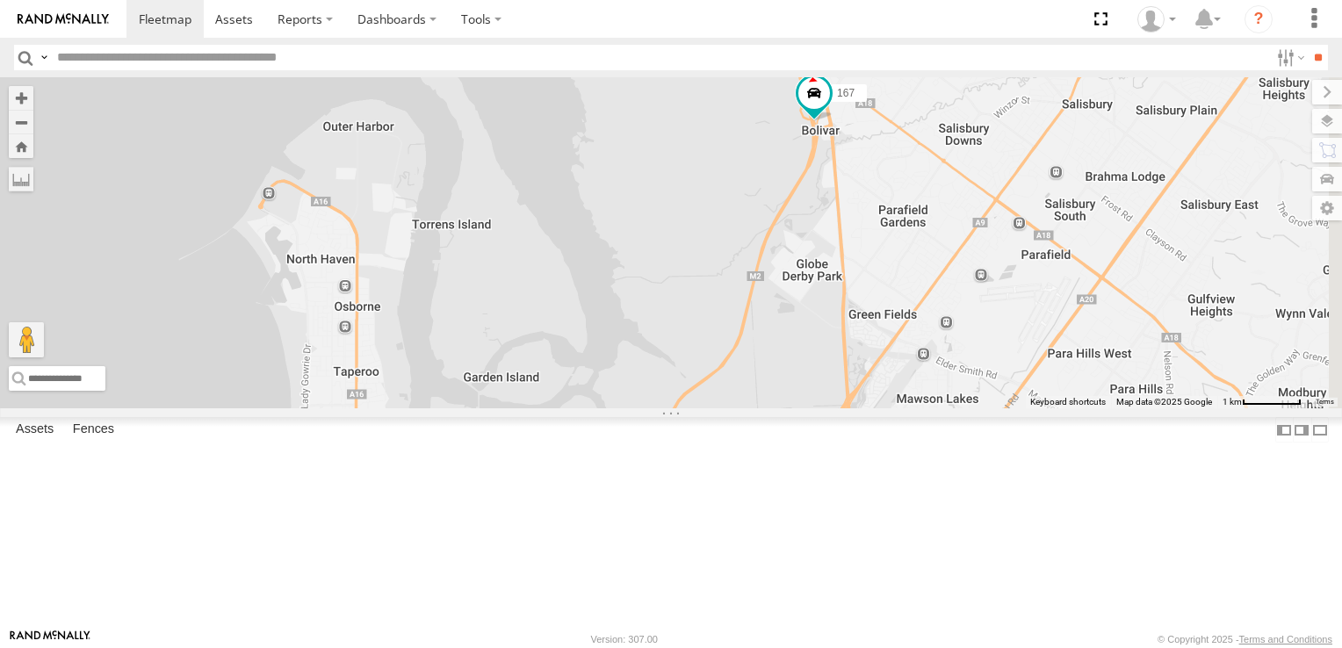
drag, startPoint x: 1071, startPoint y: 179, endPoint x: 952, endPoint y: 560, distance: 399.4
click at [957, 408] on div "178 391 160 159 176 167 2 5 177" at bounding box center [671, 242] width 1342 height 331
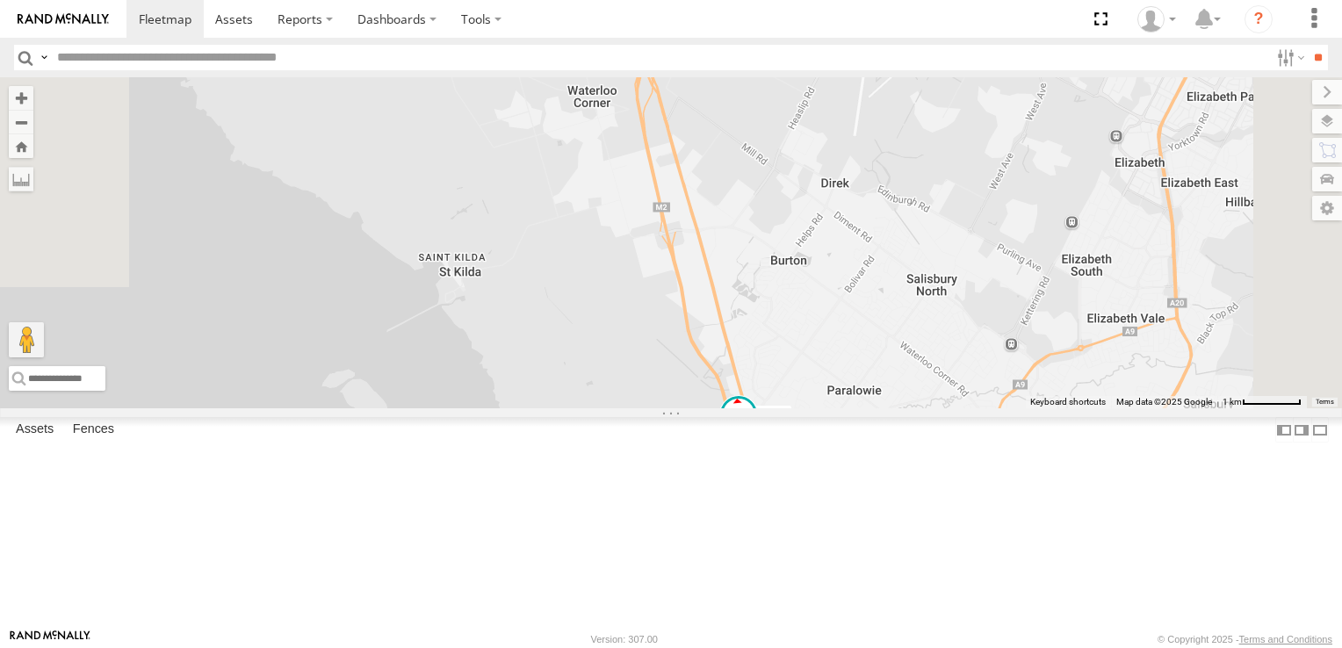
drag, startPoint x: 1129, startPoint y: 273, endPoint x: 1071, endPoint y: 564, distance: 296.6
click at [1071, 408] on div "178 391 160 159 176 167 2 5 177" at bounding box center [671, 242] width 1342 height 331
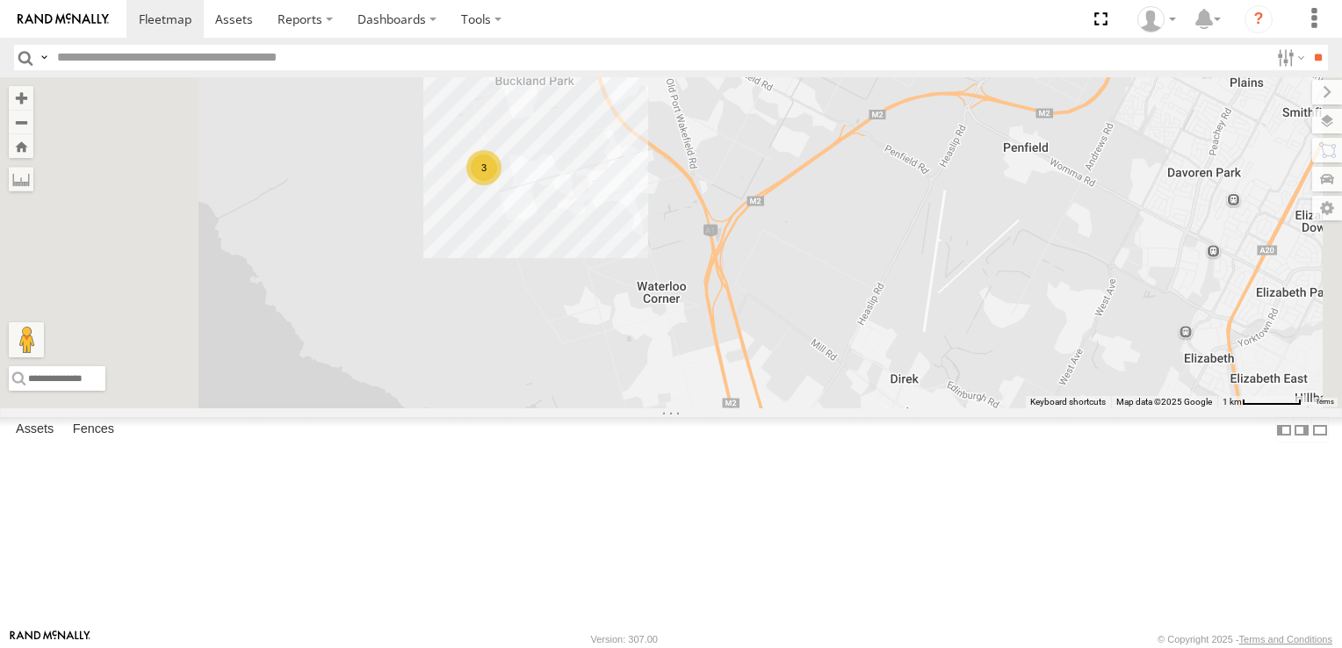
drag, startPoint x: 1131, startPoint y: 549, endPoint x: 1136, endPoint y: 561, distance: 13.4
click at [1136, 408] on div "178 391 160 159 176 167 2 5 177 3" at bounding box center [671, 242] width 1342 height 331
click at [501, 185] on div "3" at bounding box center [483, 167] width 35 height 35
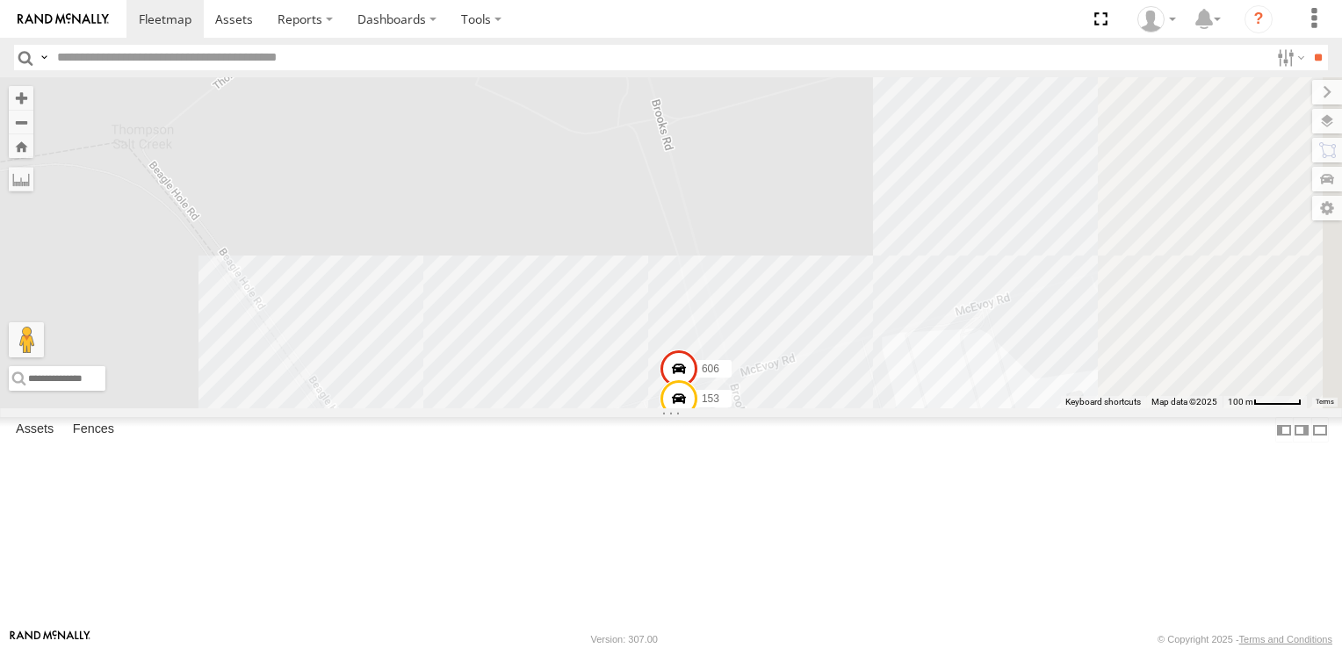
drag, startPoint x: 1163, startPoint y: 213, endPoint x: 889, endPoint y: 504, distance: 400.1
click at [889, 408] on div "178 391 160 159 176 167 177 153 172 606" at bounding box center [671, 242] width 1342 height 331
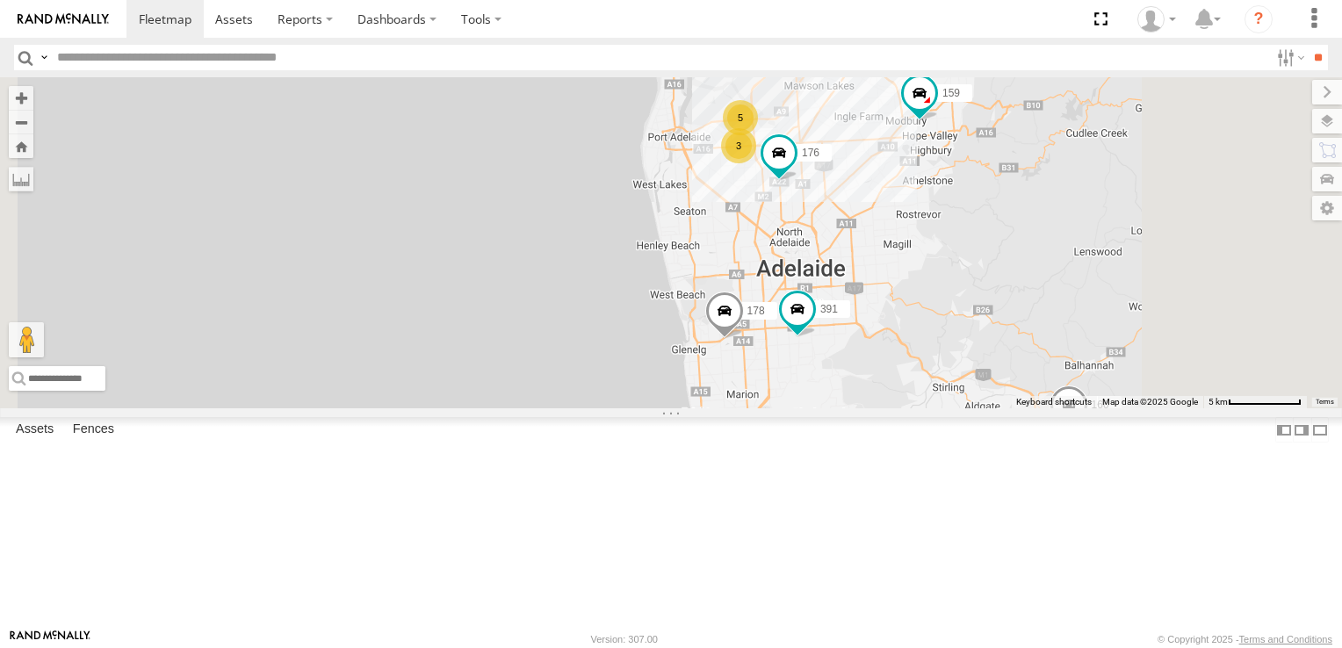
drag, startPoint x: 1029, startPoint y: 306, endPoint x: 984, endPoint y: 62, distance: 247.3
click at [987, 82] on div "178 391 160 159 176 167 3 5 3" at bounding box center [671, 242] width 1342 height 331
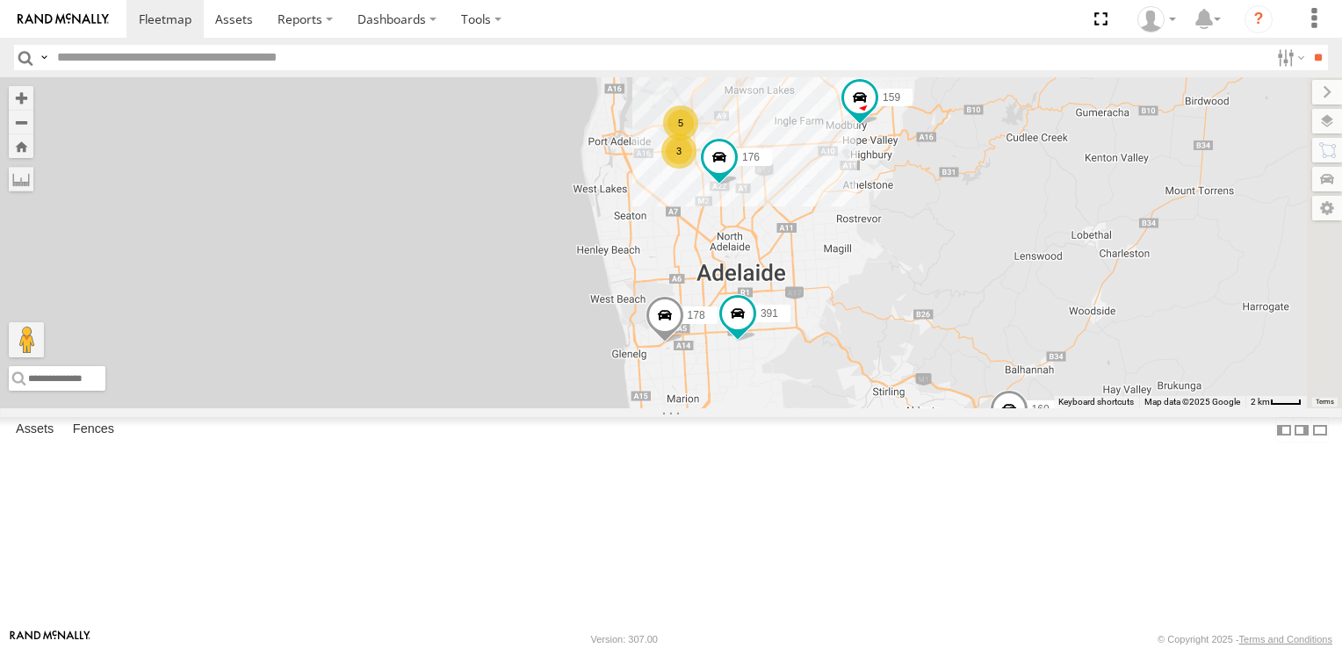
drag, startPoint x: 1006, startPoint y: 391, endPoint x: 979, endPoint y: 556, distance: 167.2
click at [979, 408] on div "178 391 160 159 176 167 3 5 3 166" at bounding box center [671, 242] width 1342 height 331
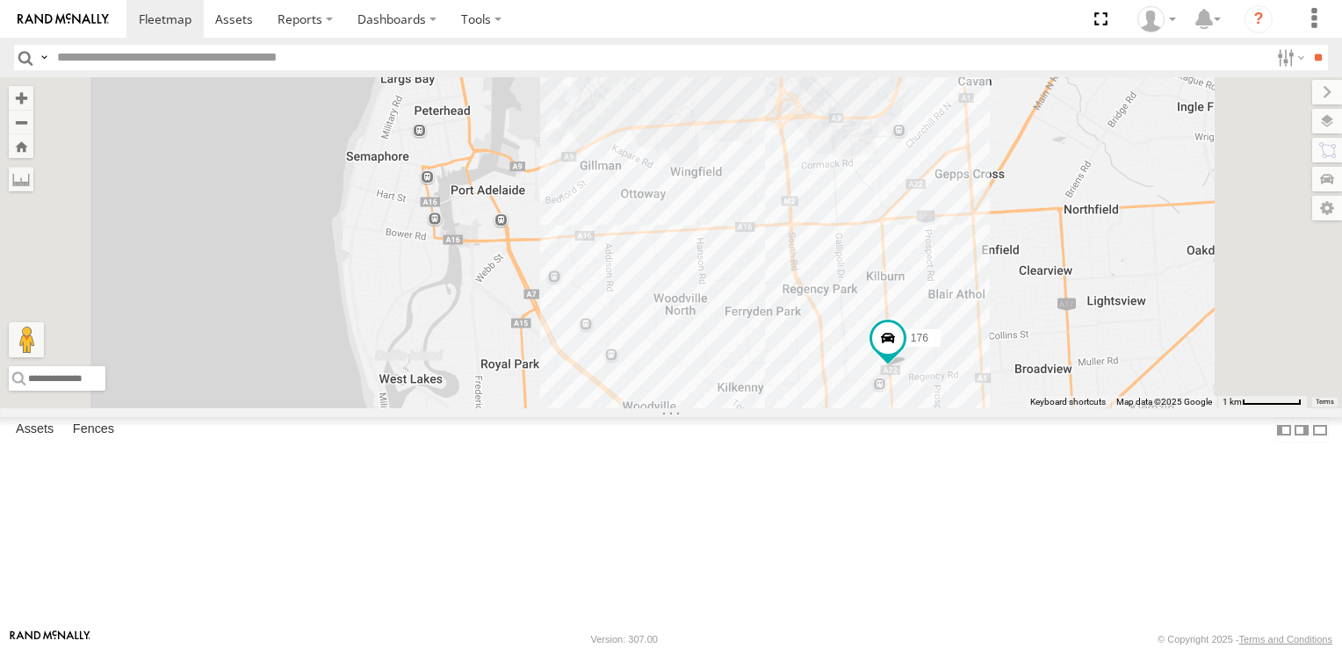
drag, startPoint x: 955, startPoint y: 195, endPoint x: 977, endPoint y: 632, distance: 437.9
click at [977, 632] on body at bounding box center [671, 324] width 1342 height 648
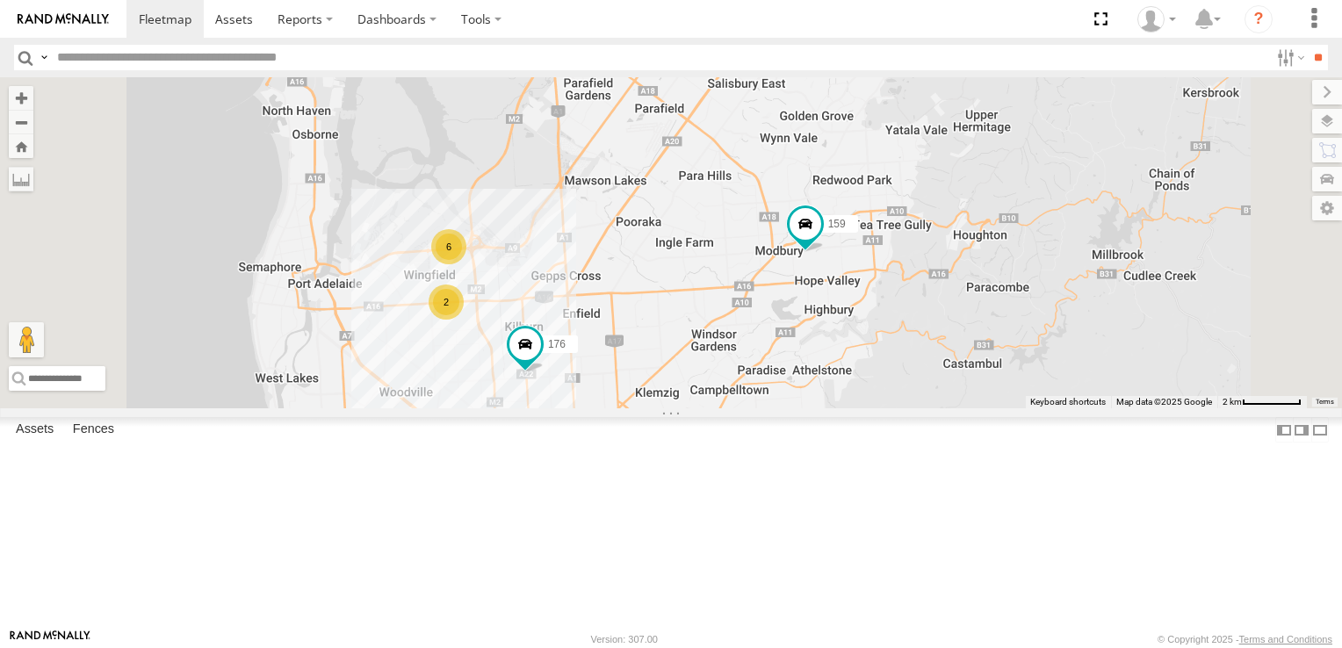
drag, startPoint x: 1098, startPoint y: 272, endPoint x: 1046, endPoint y: 469, distance: 203.4
click at [1046, 408] on div "176 178 391 167 159 160 2 6" at bounding box center [671, 242] width 1342 height 331
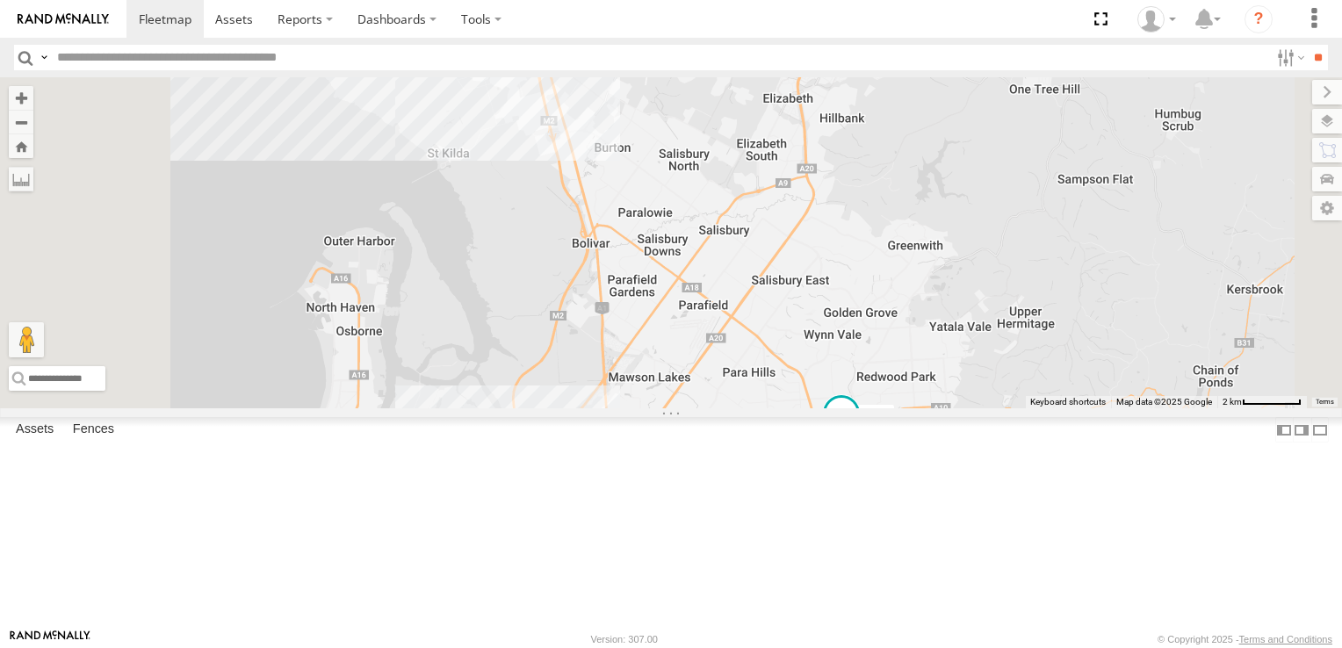
drag, startPoint x: 889, startPoint y: 279, endPoint x: 899, endPoint y: 501, distance: 221.6
click at [899, 408] on div "178 391 159 176 167 2 6" at bounding box center [671, 242] width 1342 height 331
click at [510, 460] on div "6" at bounding box center [492, 442] width 35 height 35
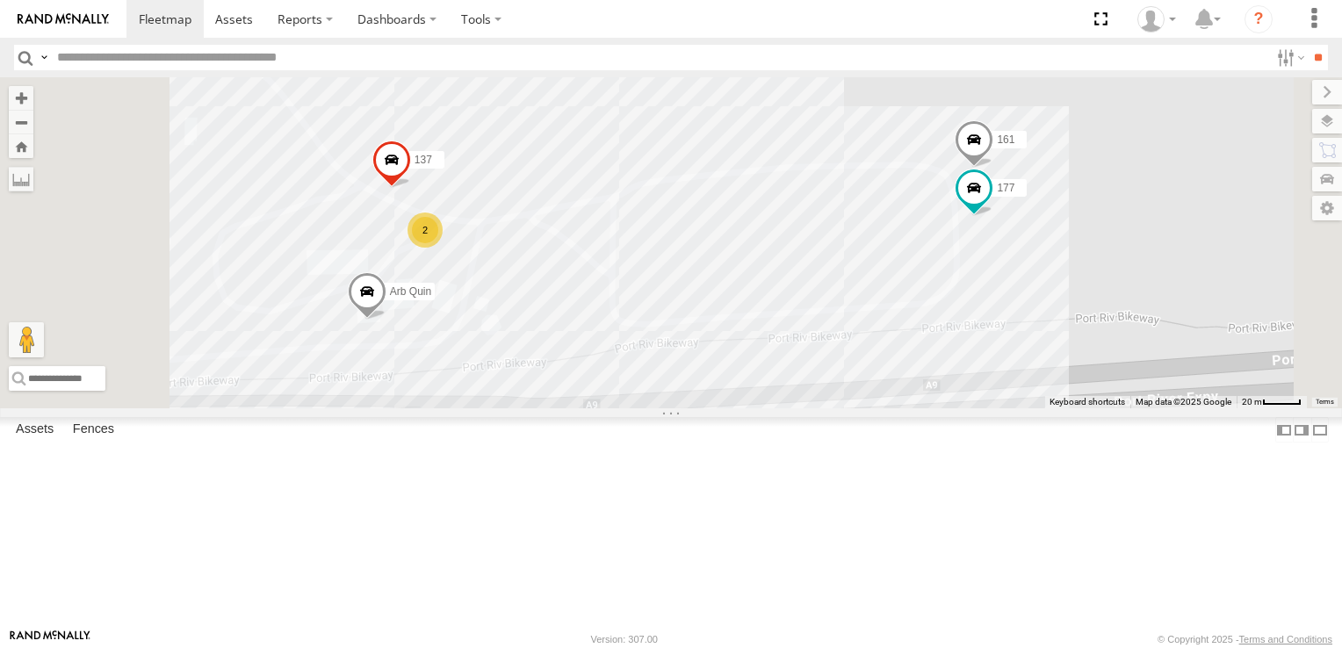
click at [1167, 408] on div "178 391 159 167 161 137 177 2 Arb Quin" at bounding box center [671, 242] width 1342 height 331
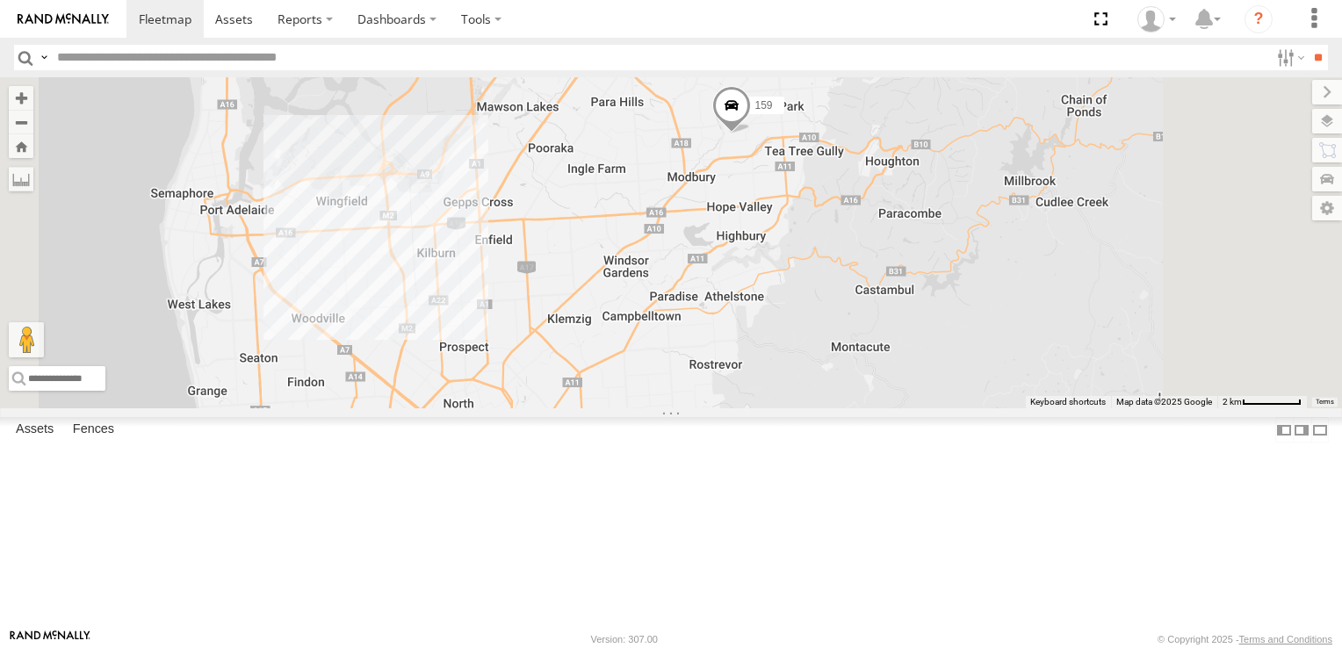
drag, startPoint x: 1002, startPoint y: 170, endPoint x: 984, endPoint y: 573, distance: 402.6
click at [984, 408] on div "391 159 160 166" at bounding box center [671, 242] width 1342 height 331
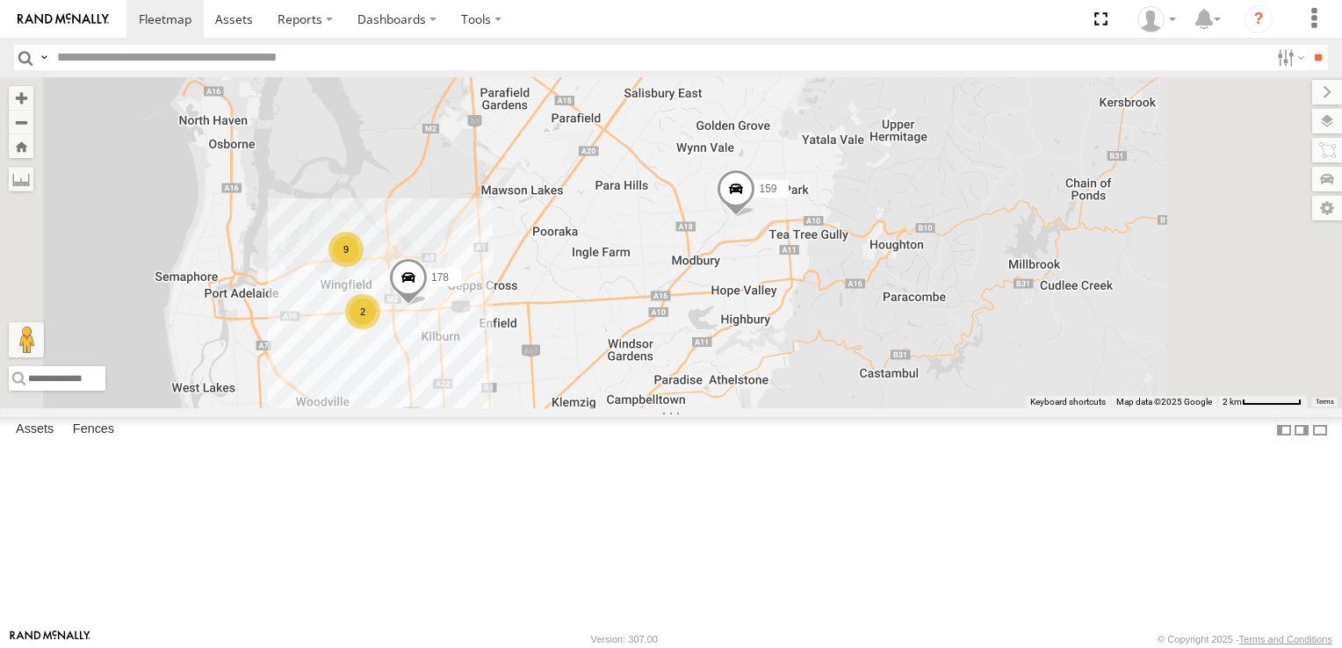
drag, startPoint x: 1023, startPoint y: 348, endPoint x: 1029, endPoint y: 433, distance: 85.4
click at [1029, 408] on div "391 159 160 166 178 2 9" at bounding box center [671, 242] width 1342 height 331
